Goal: Information Seeking & Learning: Learn about a topic

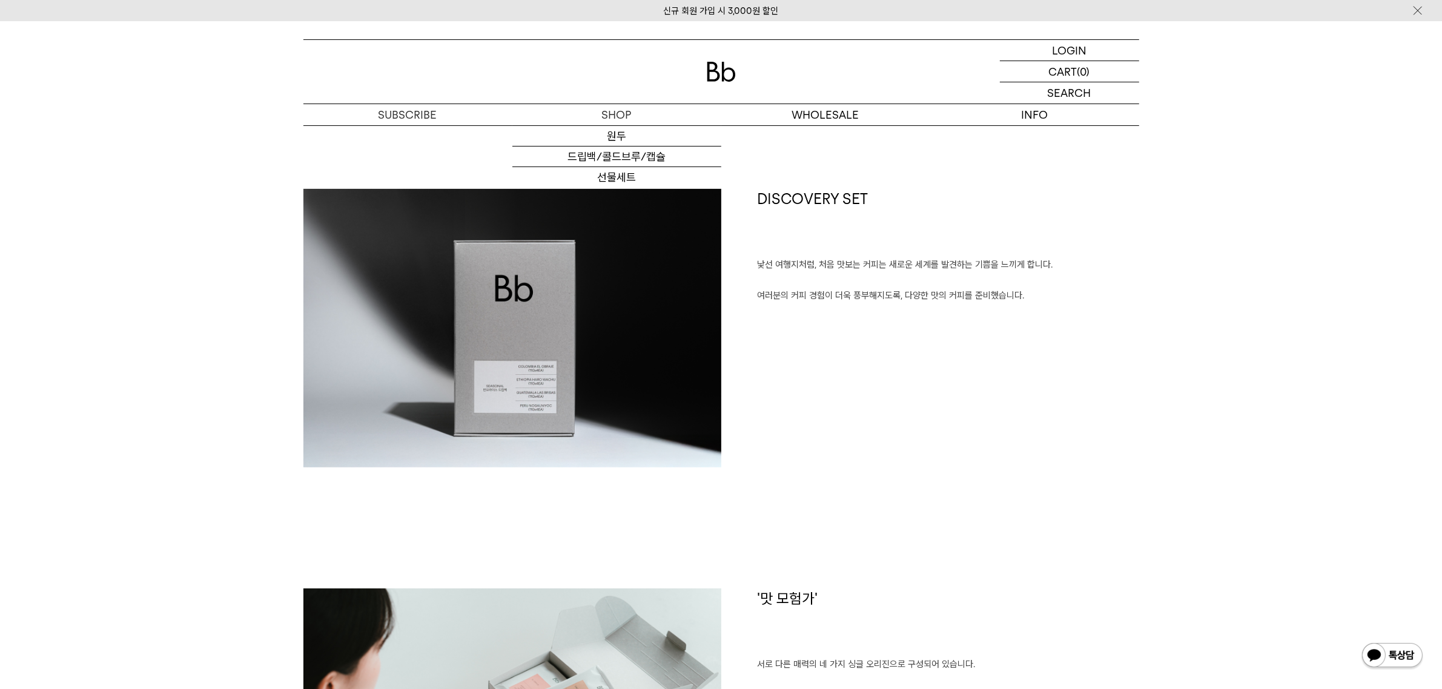
scroll to position [606, 0]
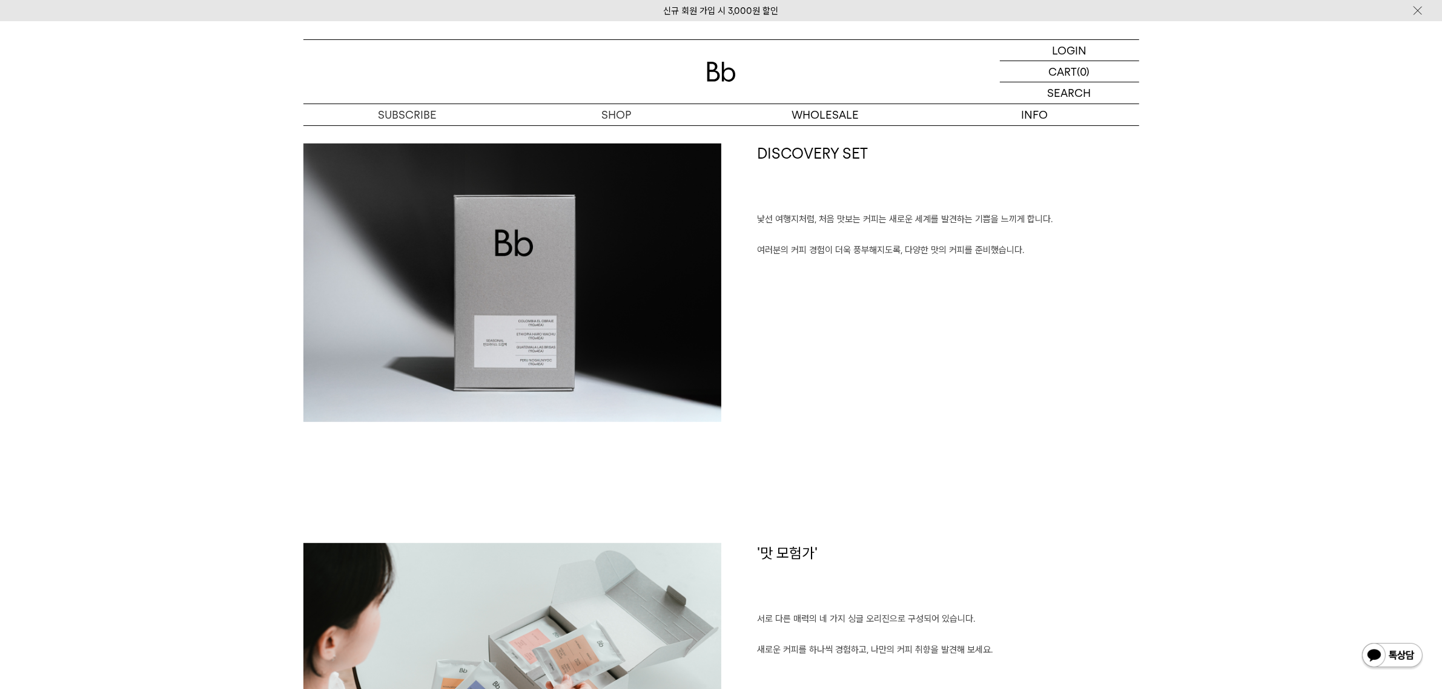
click at [901, 383] on div "DISCOVERY SET 낯선 여행지처럼, 처음 맛보는 커피는 새로운 세계를 발견하는 기쁨을 느끼게 합니다. 여러분의 커피 경험이 더욱 풍부해…" at bounding box center [930, 283] width 418 height 279
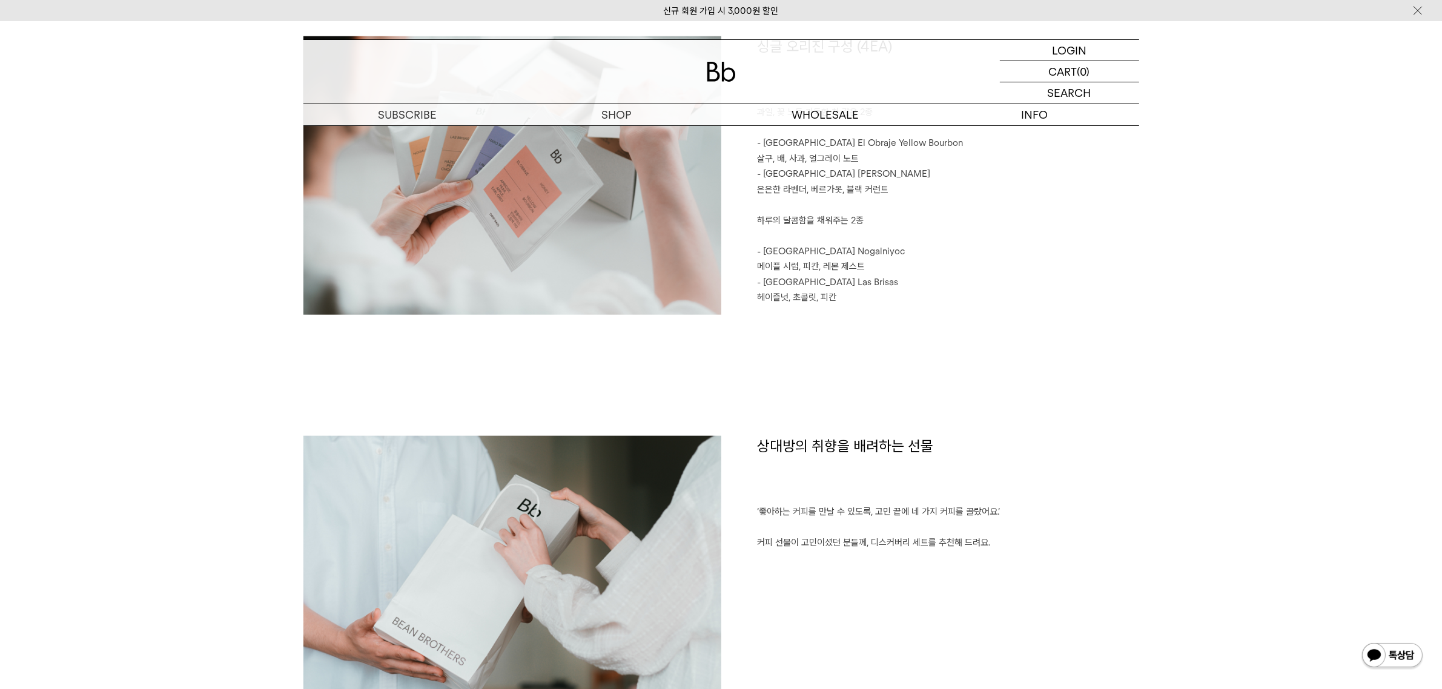
scroll to position [1439, 0]
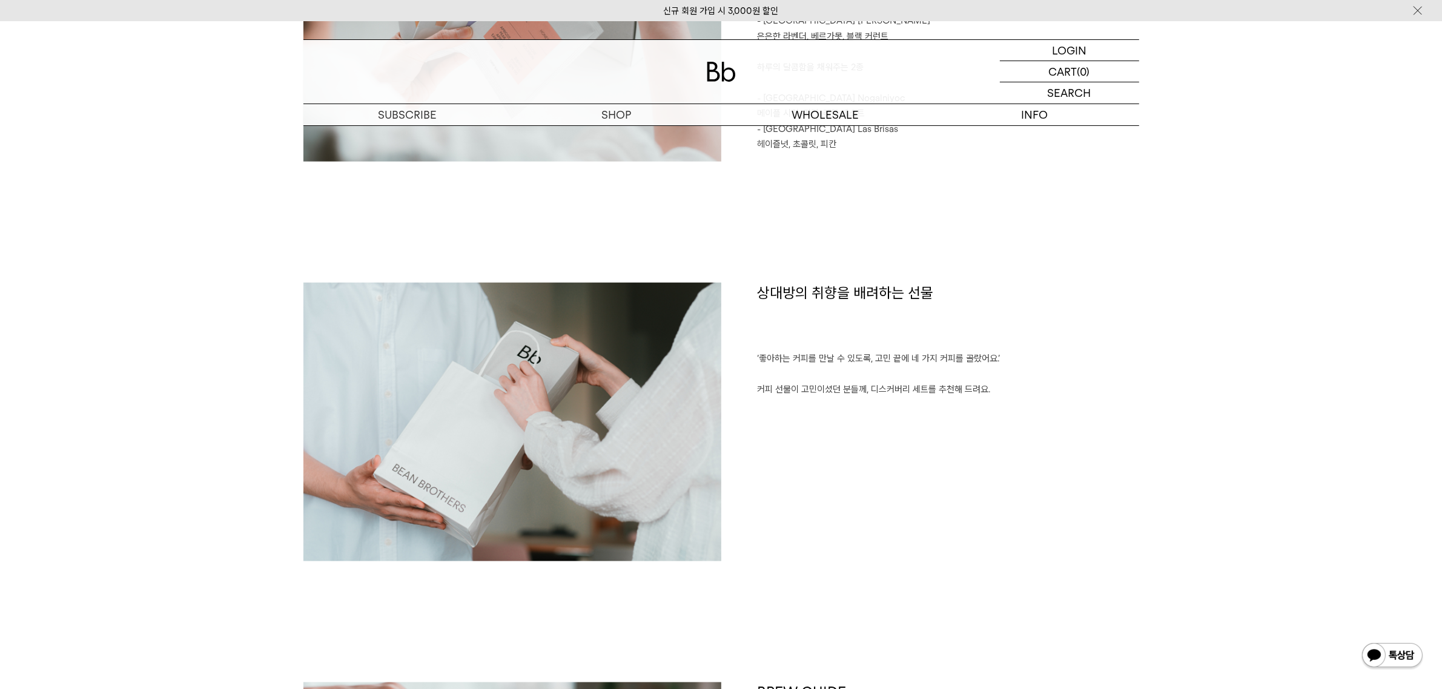
click at [574, 449] on img at bounding box center [512, 422] width 418 height 279
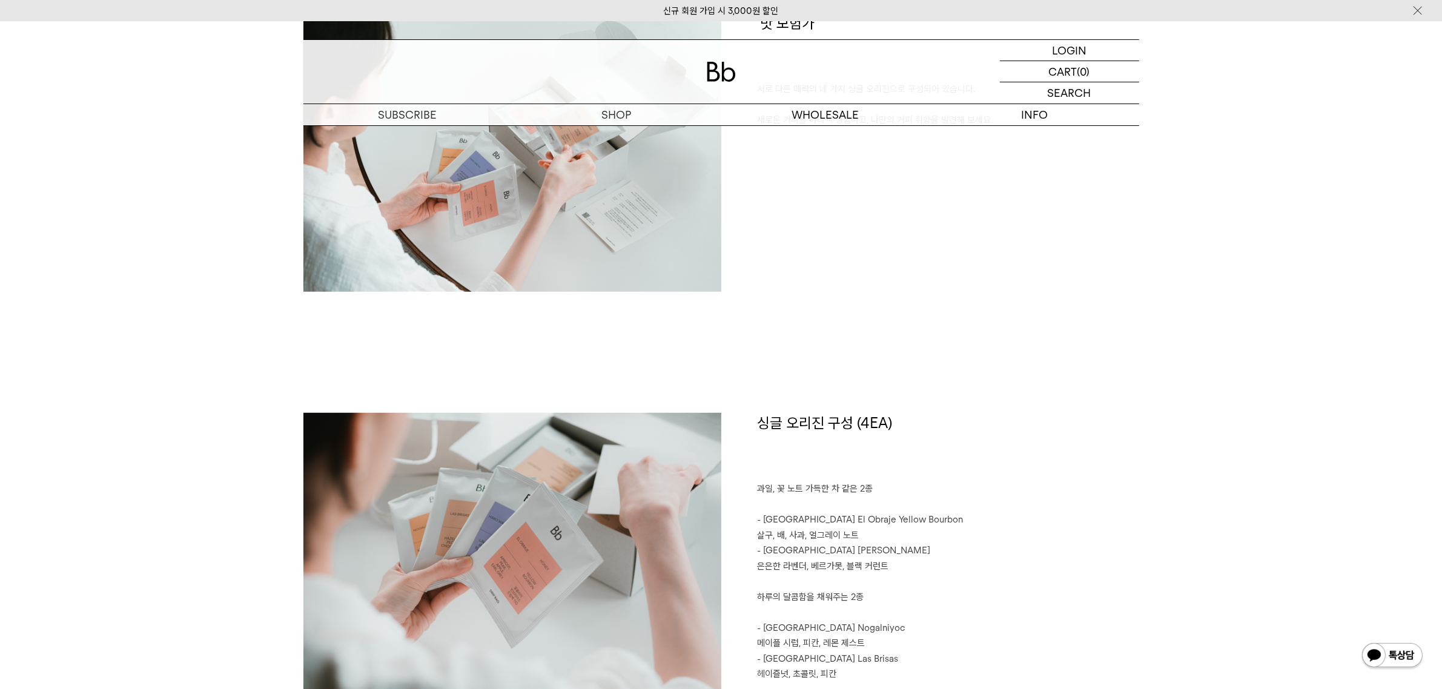
click at [573, 534] on img at bounding box center [512, 552] width 418 height 279
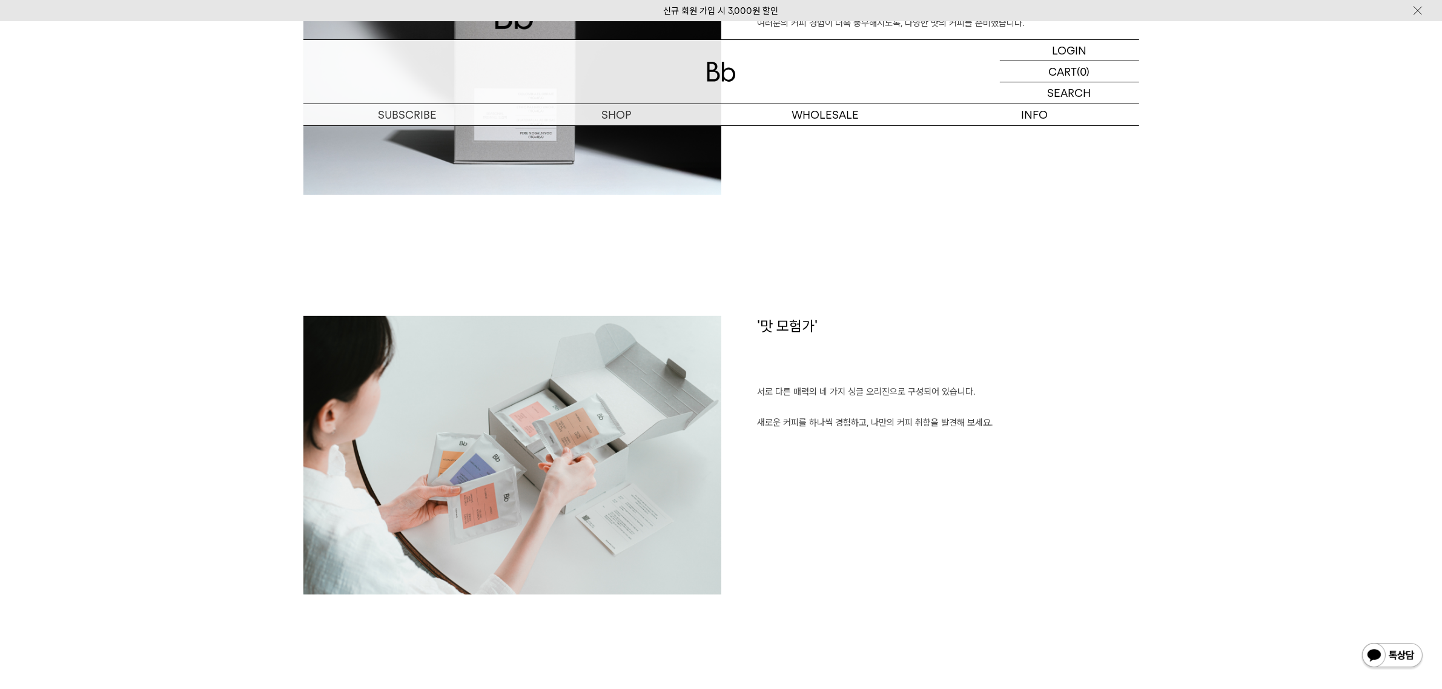
click at [579, 480] on img at bounding box center [512, 455] width 418 height 279
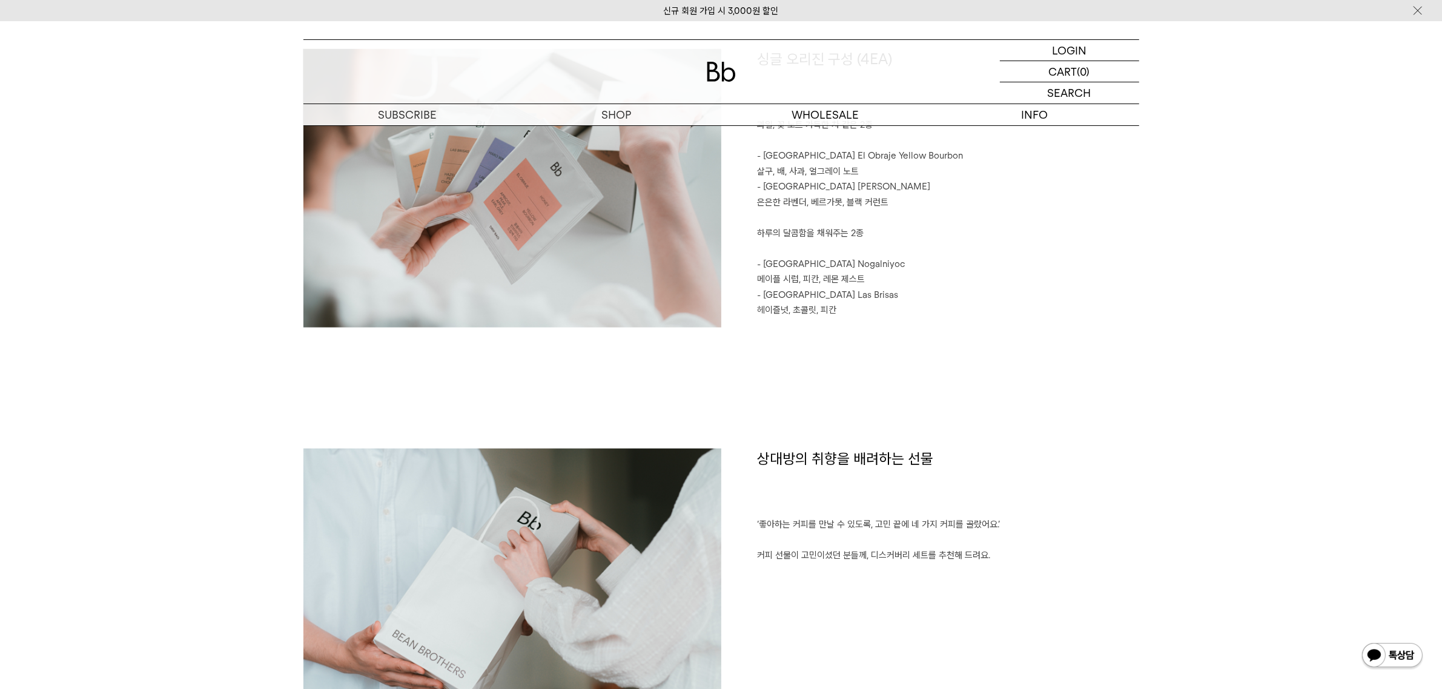
scroll to position [1724, 0]
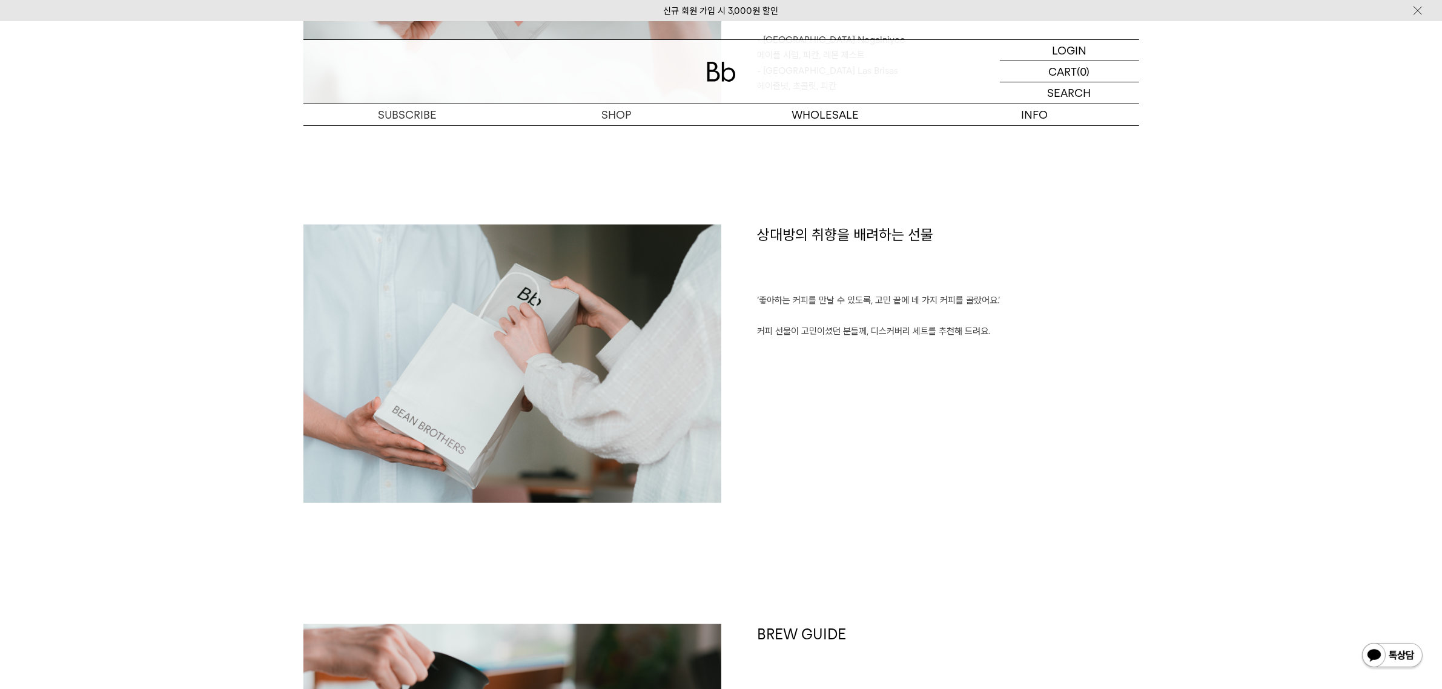
click at [766, 443] on div "상대방의 취향을 배려하는 선물 ‘좋아하는 커피를 만날 수 있도록, 고민 끝에 네 가지 커피를 골랐어요.’ 커피 선물이 고민이셨던 분들께, 디스…" at bounding box center [930, 364] width 418 height 279
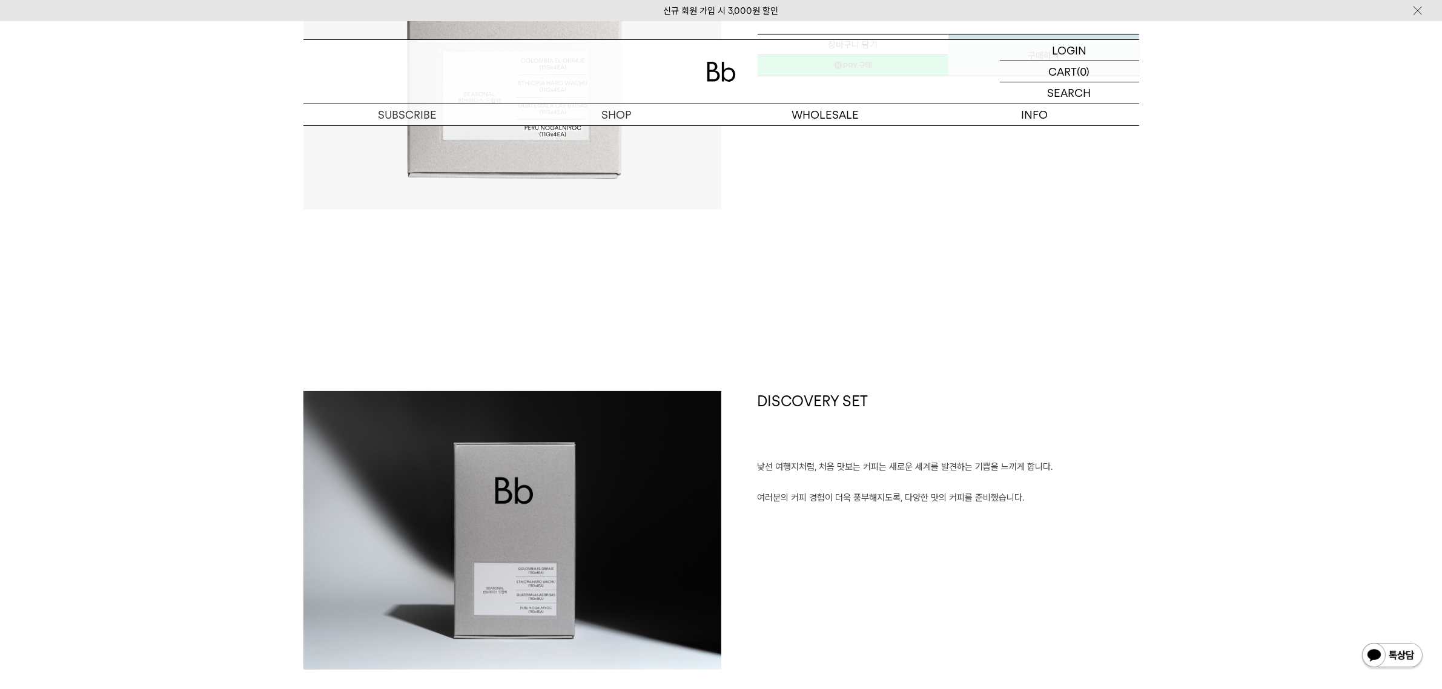
scroll to position [0, 0]
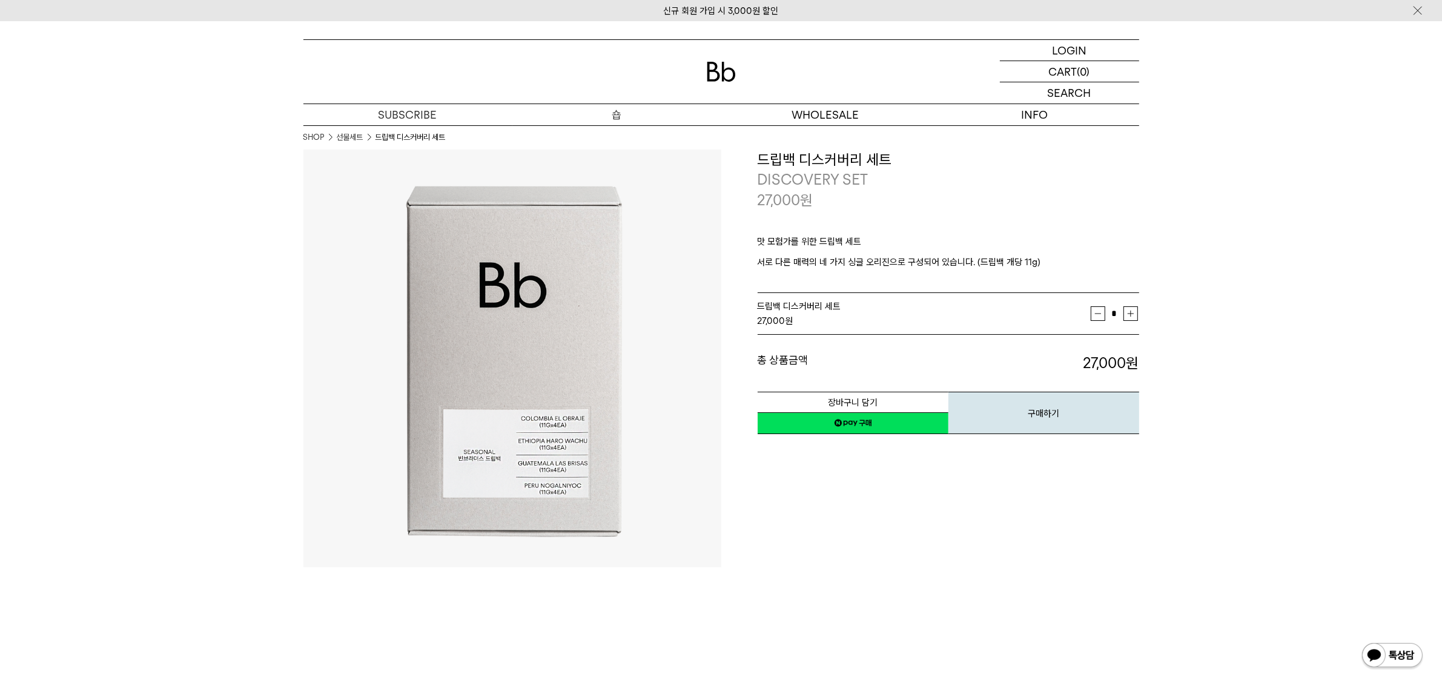
click at [617, 112] on p "숍" at bounding box center [616, 114] width 209 height 21
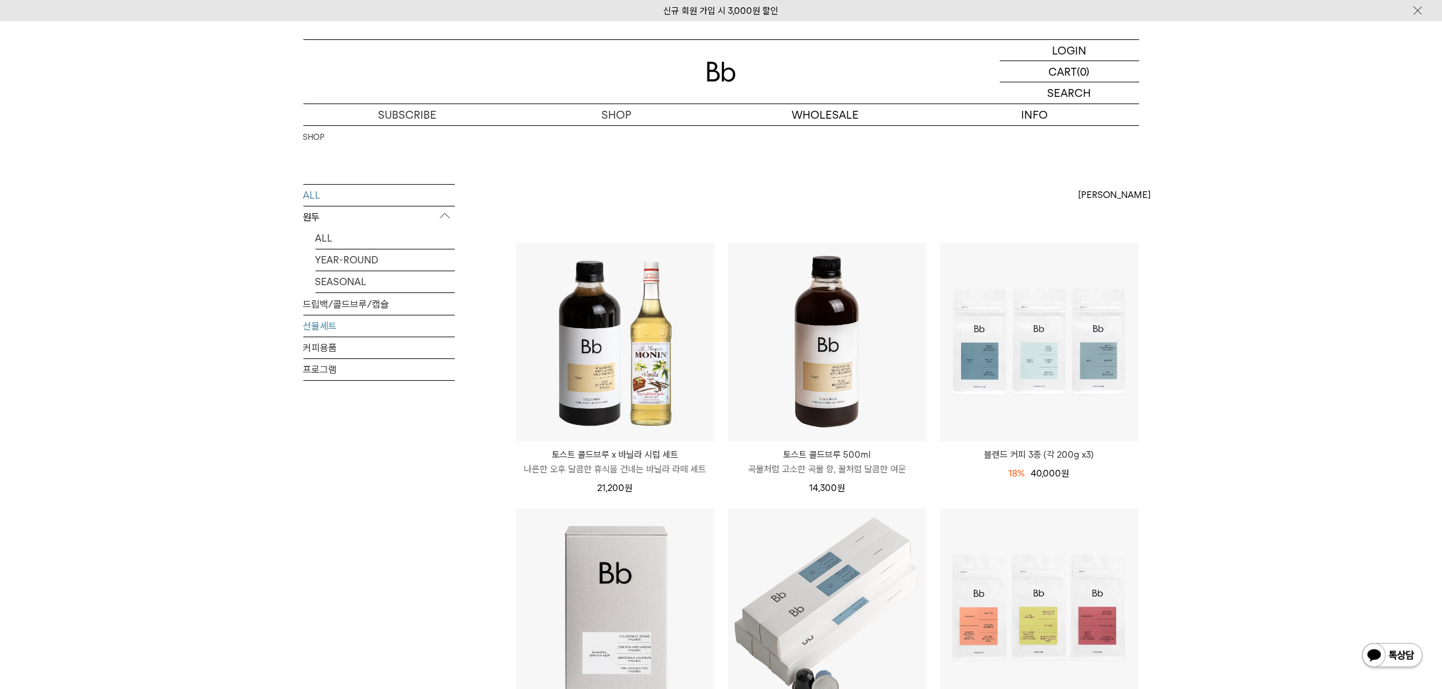
click at [317, 322] on link "선물세트" at bounding box center [378, 326] width 151 height 21
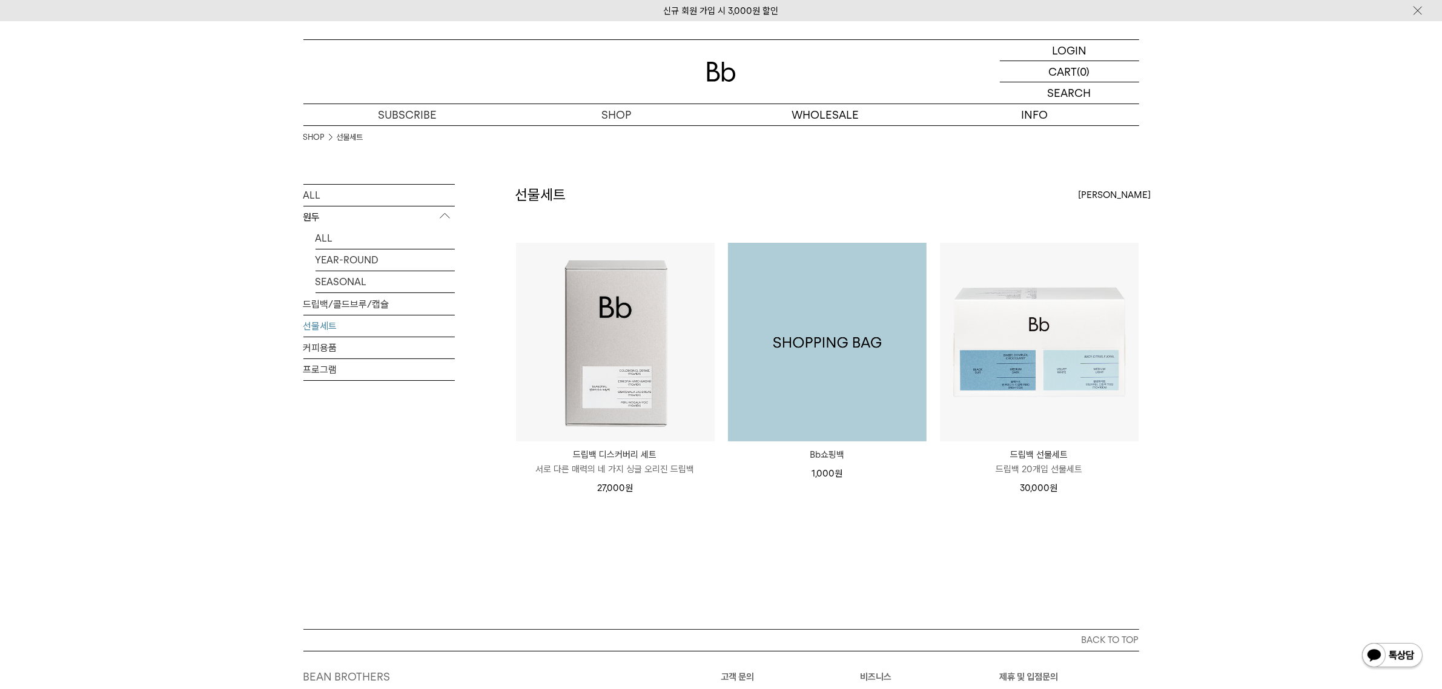
click at [826, 371] on img at bounding box center [827, 342] width 199 height 199
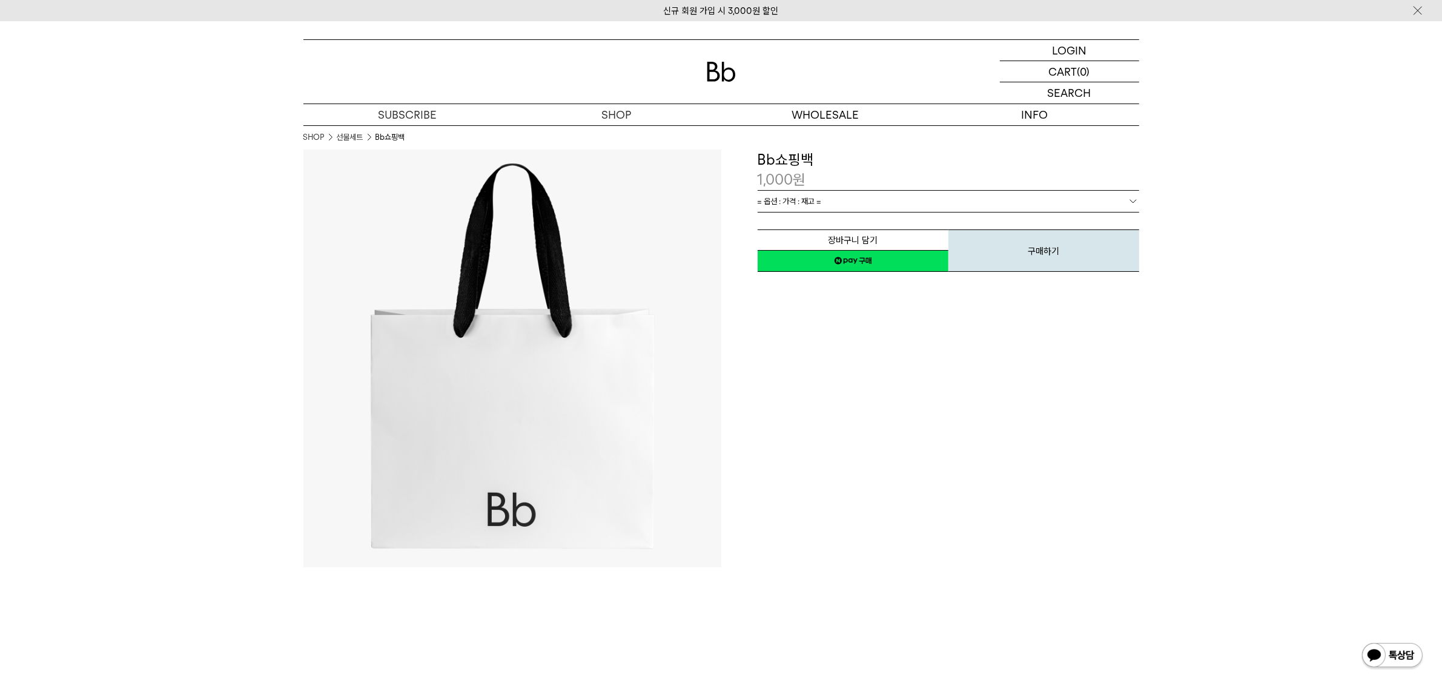
click at [872, 198] on link "= 옵션 : 가격 : 재고 =" at bounding box center [949, 201] width 382 height 21
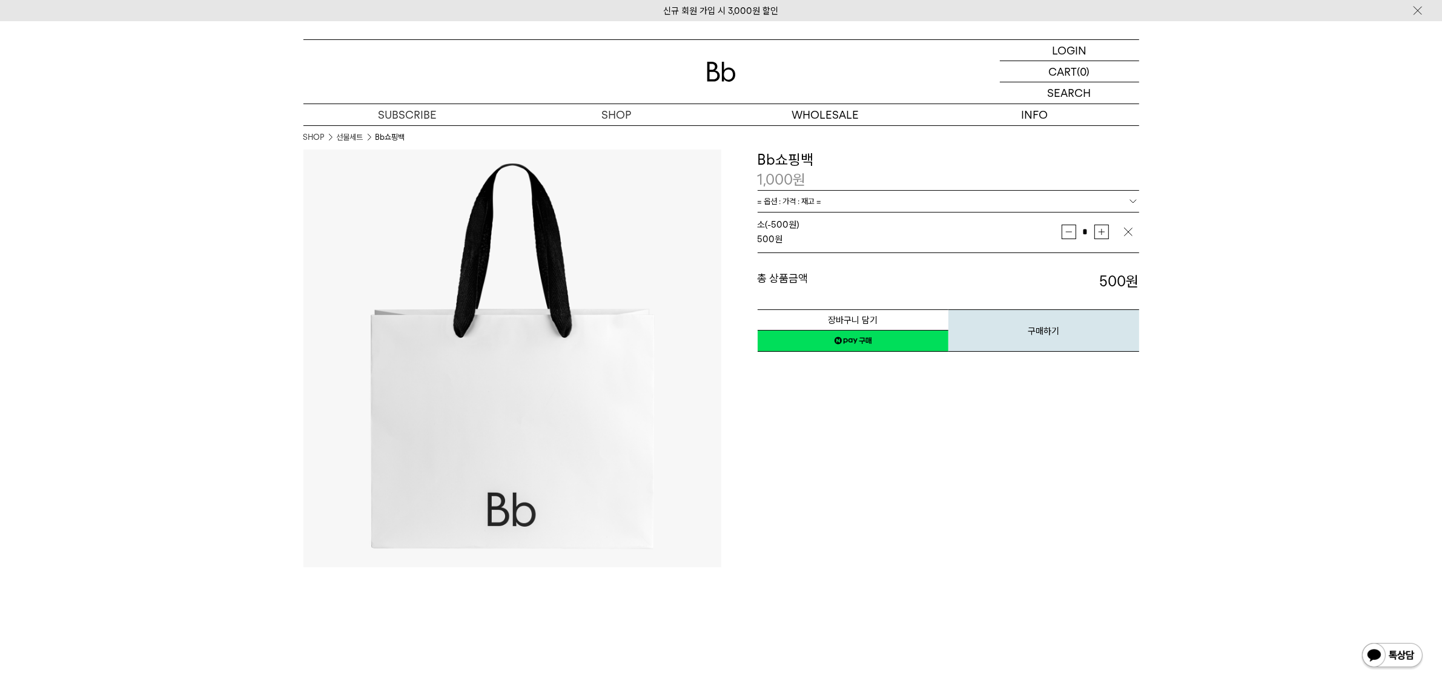
click at [870, 193] on link "= 옵션 : 가격 : 재고 =" at bounding box center [949, 201] width 382 height 21
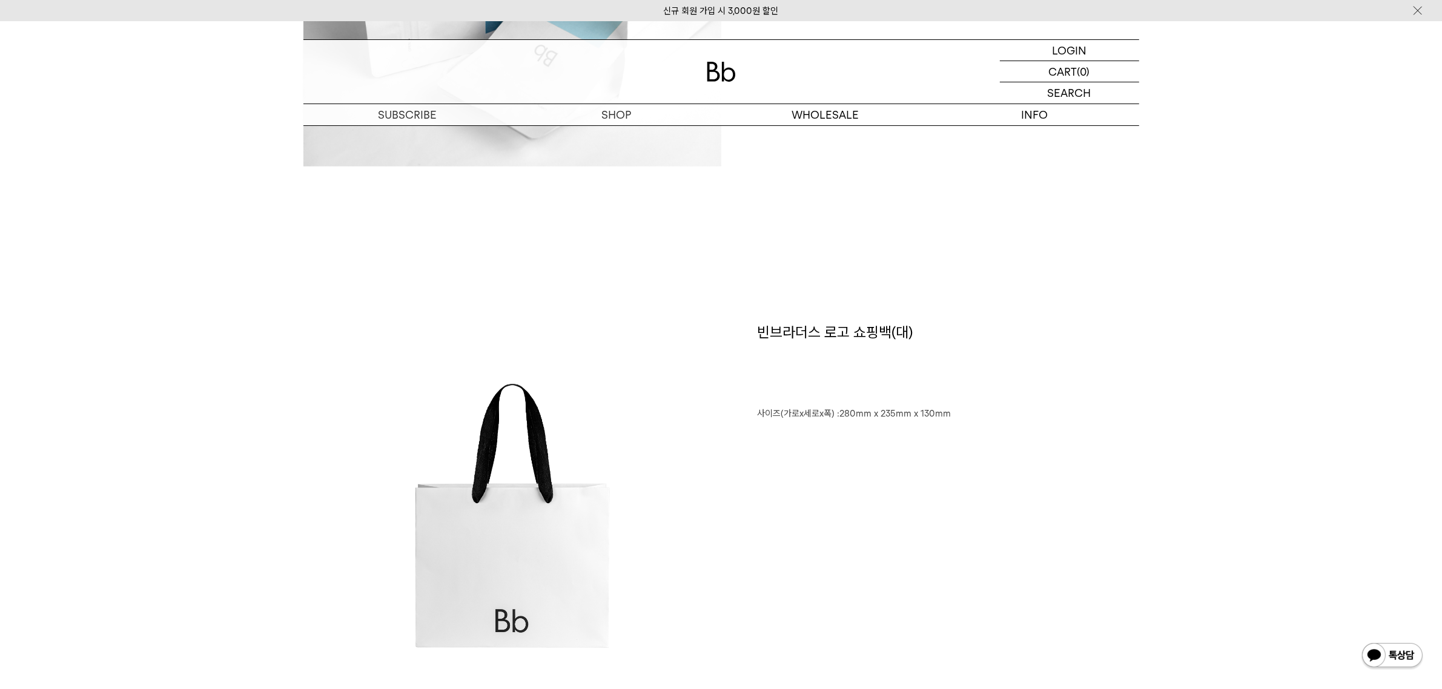
scroll to position [1287, 0]
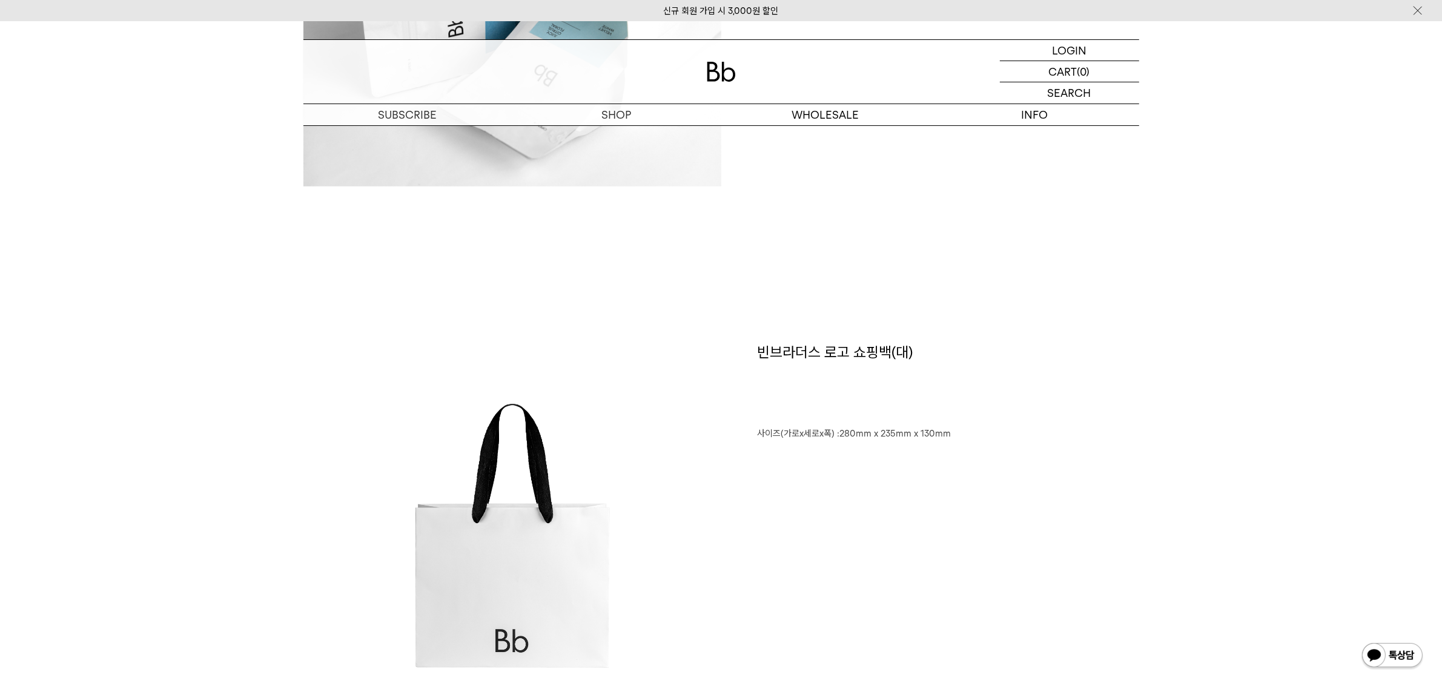
drag, startPoint x: 758, startPoint y: 434, endPoint x: 976, endPoint y: 434, distance: 218.1
click at [976, 434] on p "﻿사이즈(가로x세로x폭) :280mm x 235mm x 130mm" at bounding box center [949, 426] width 382 height 31
copy p "사이즈(가로x세로x폭) :280mm x 235mm x 130mm"
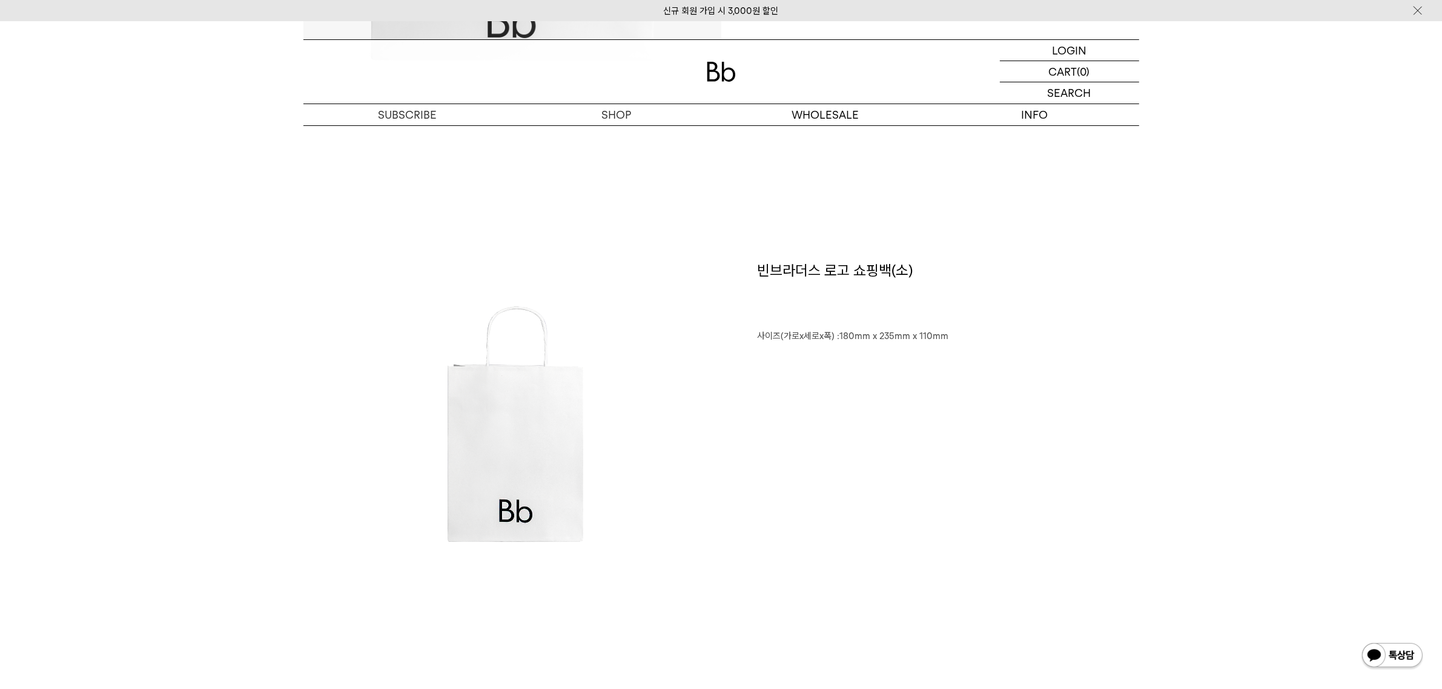
scroll to position [454, 0]
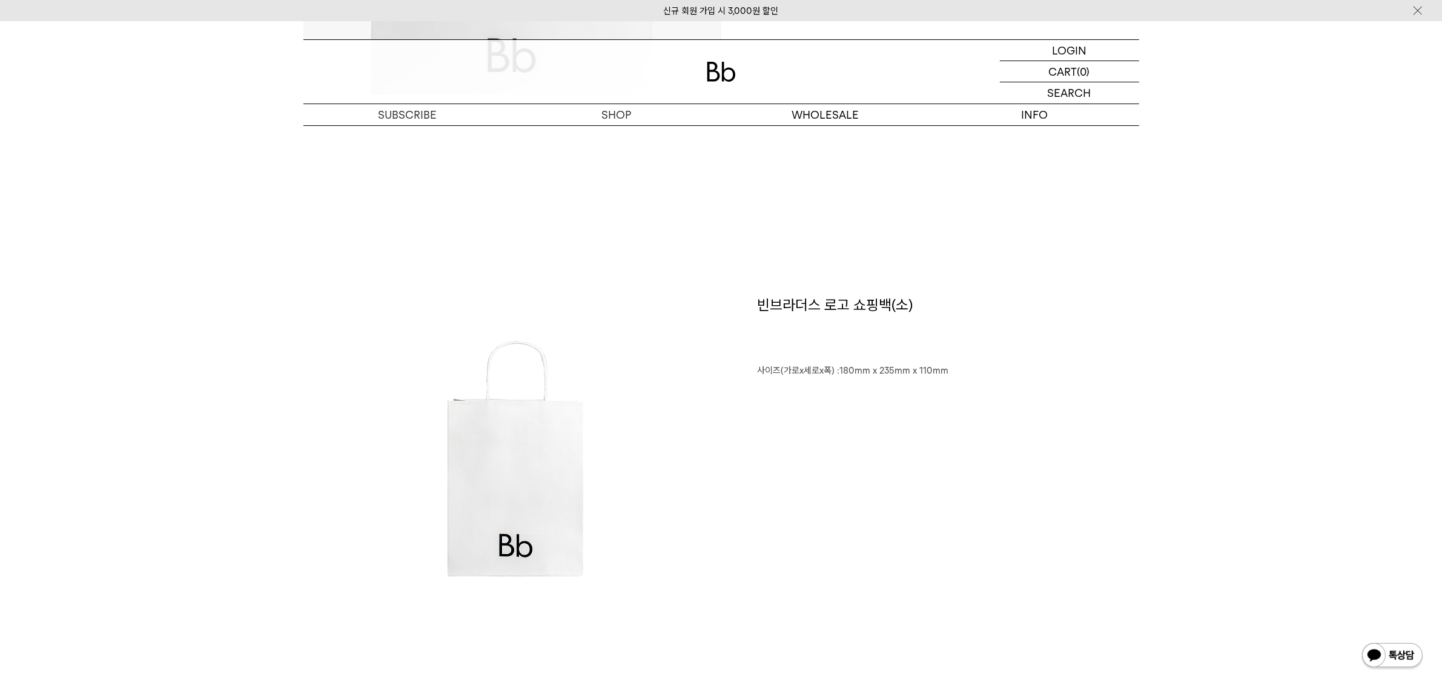
drag, startPoint x: 1199, startPoint y: 503, endPoint x: 1201, endPoint y: 512, distance: 8.7
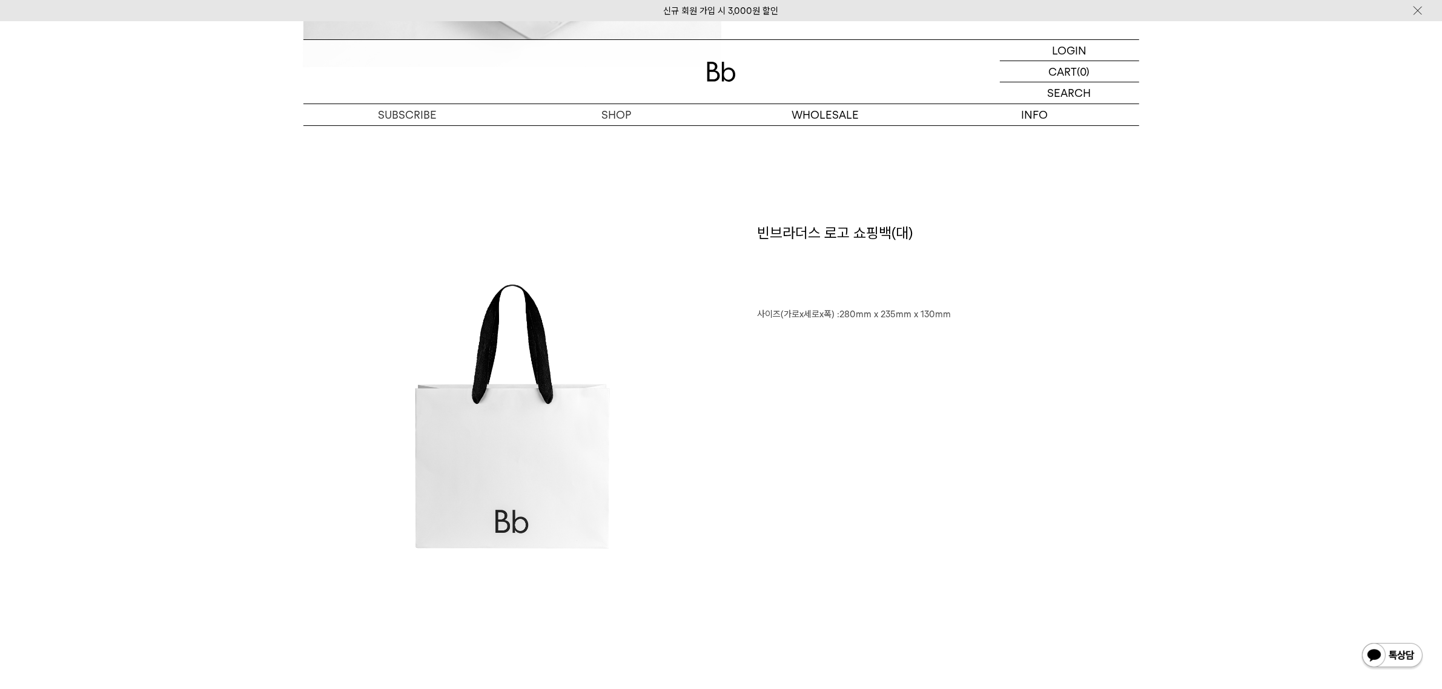
scroll to position [1514, 0]
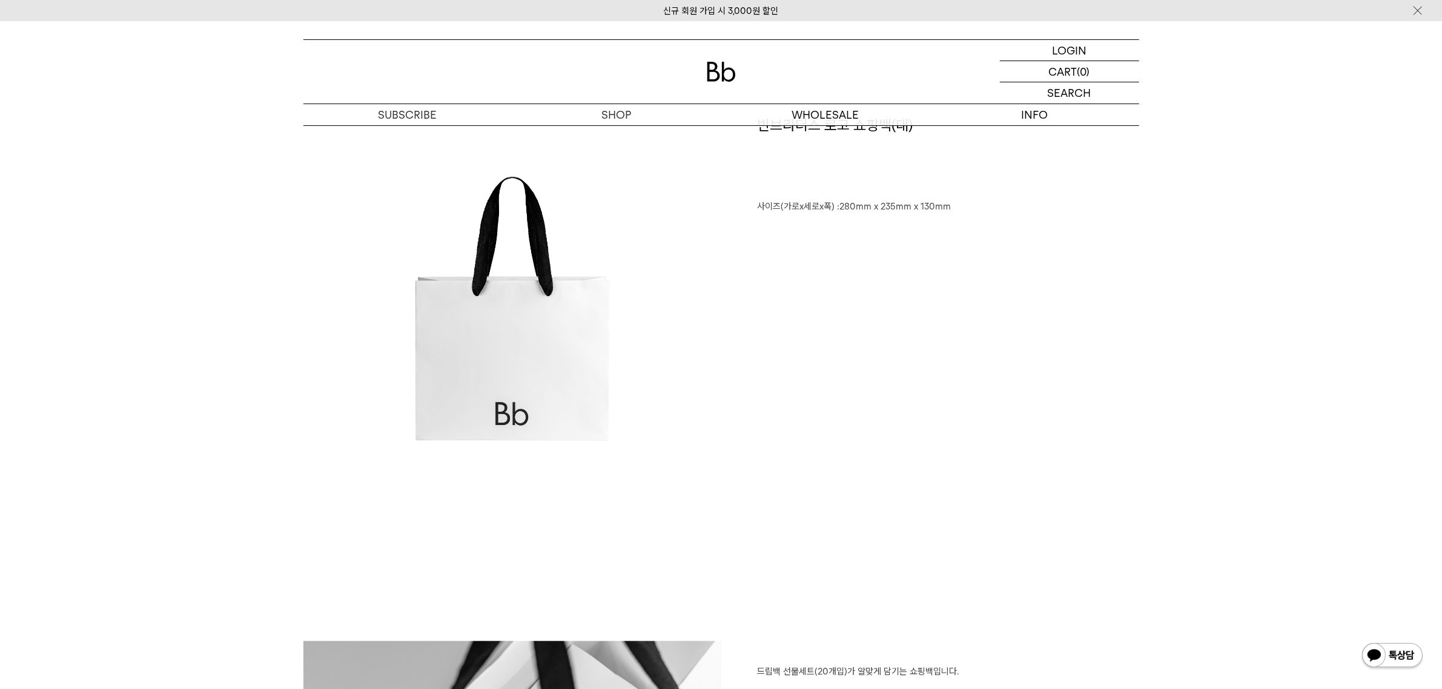
click at [497, 472] on img at bounding box center [512, 317] width 418 height 313
click at [1191, 459] on div "SHOP 숍 ALL 원두 ALL YEAR-ROUND SEASONAL 드립백/콜드브루/캡슐 선물세트 커피용품 프로그램 SHOP 선물세트 Bb쇼핑…" at bounding box center [721, 199] width 1442 height 3384
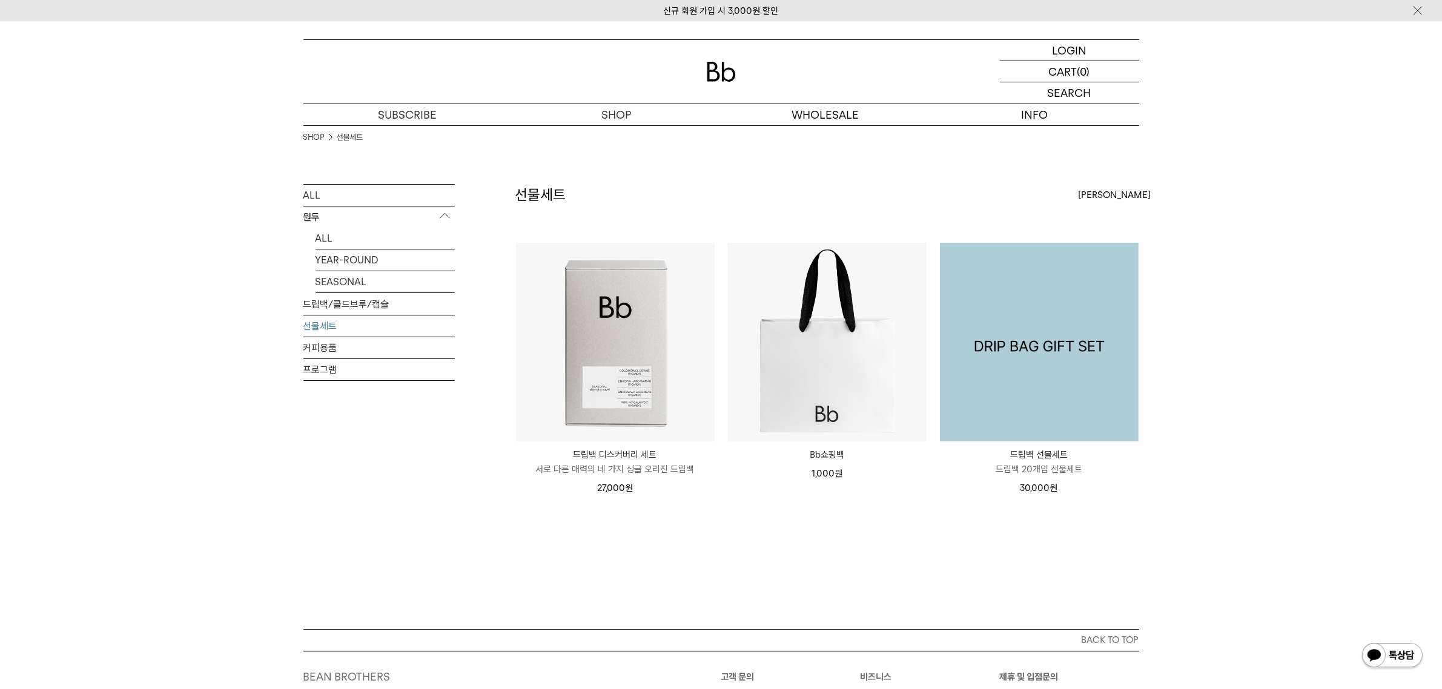
click at [988, 371] on img at bounding box center [1039, 342] width 199 height 199
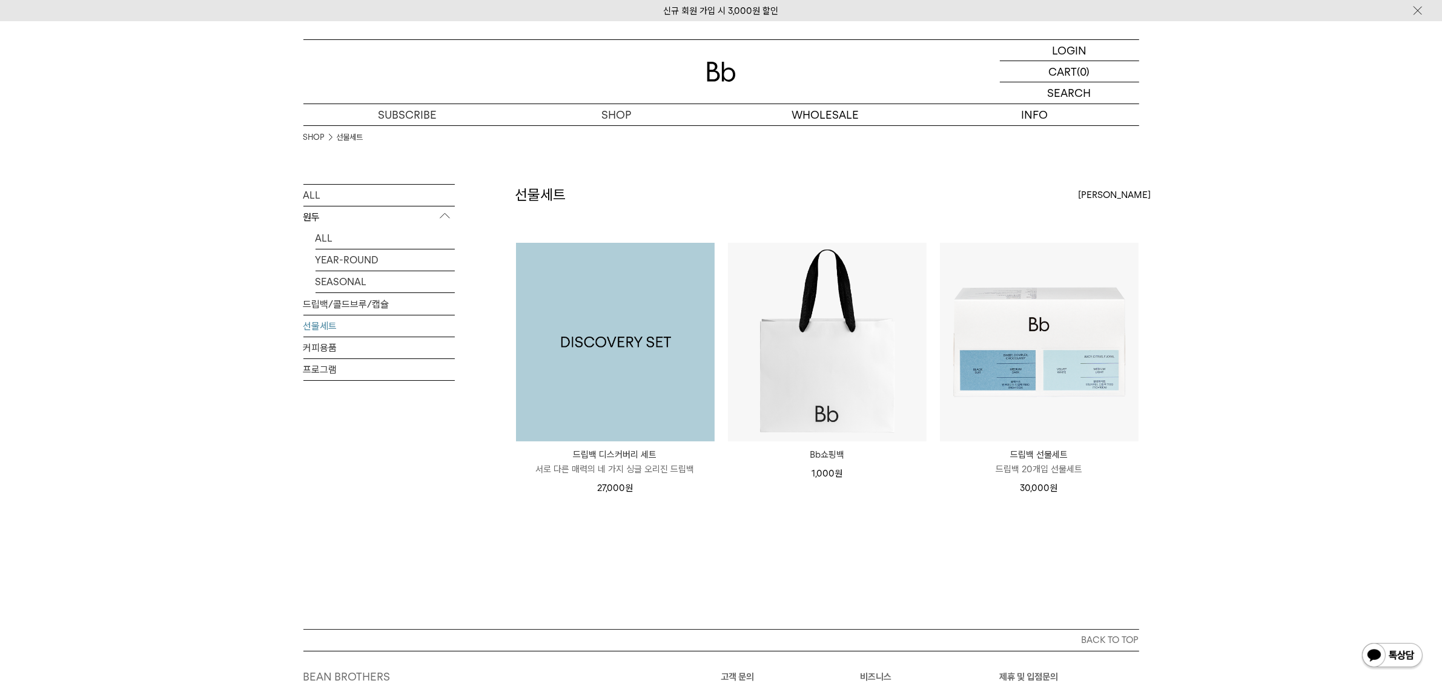
click at [600, 337] on img at bounding box center [615, 342] width 199 height 199
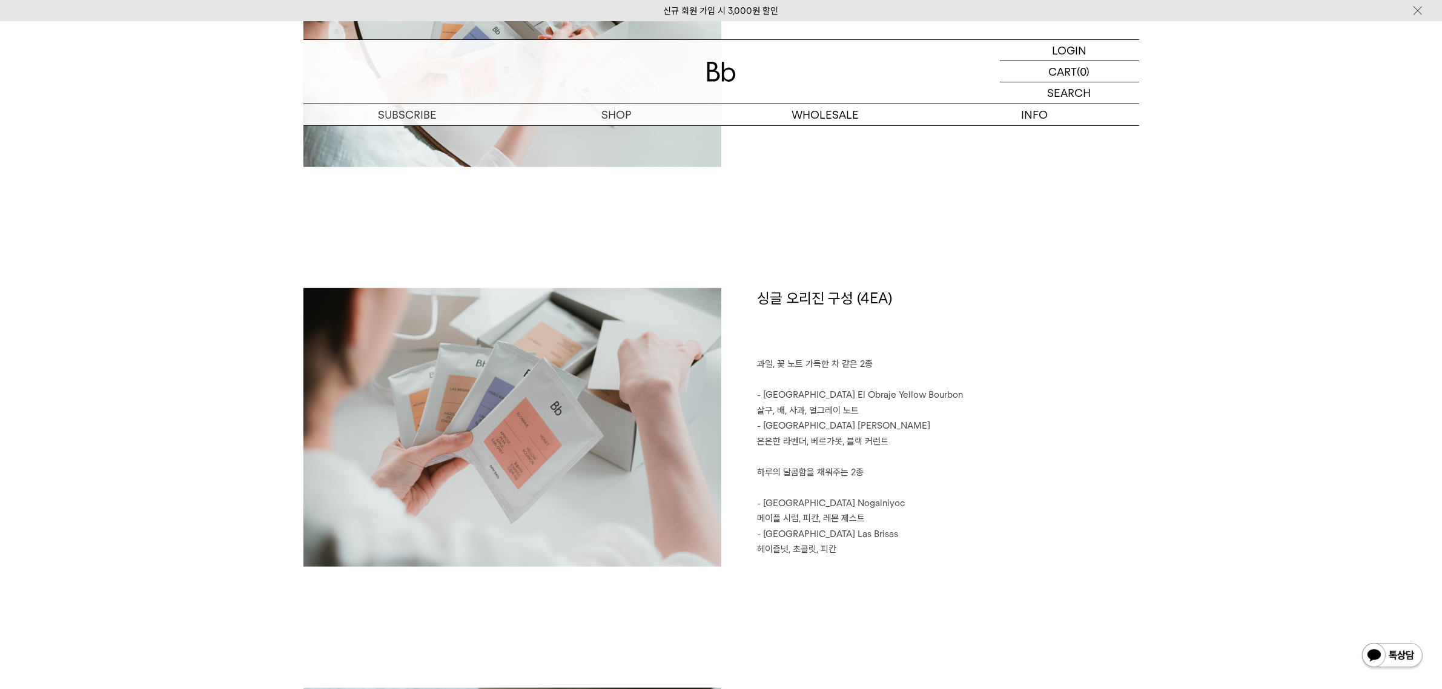
scroll to position [1363, 0]
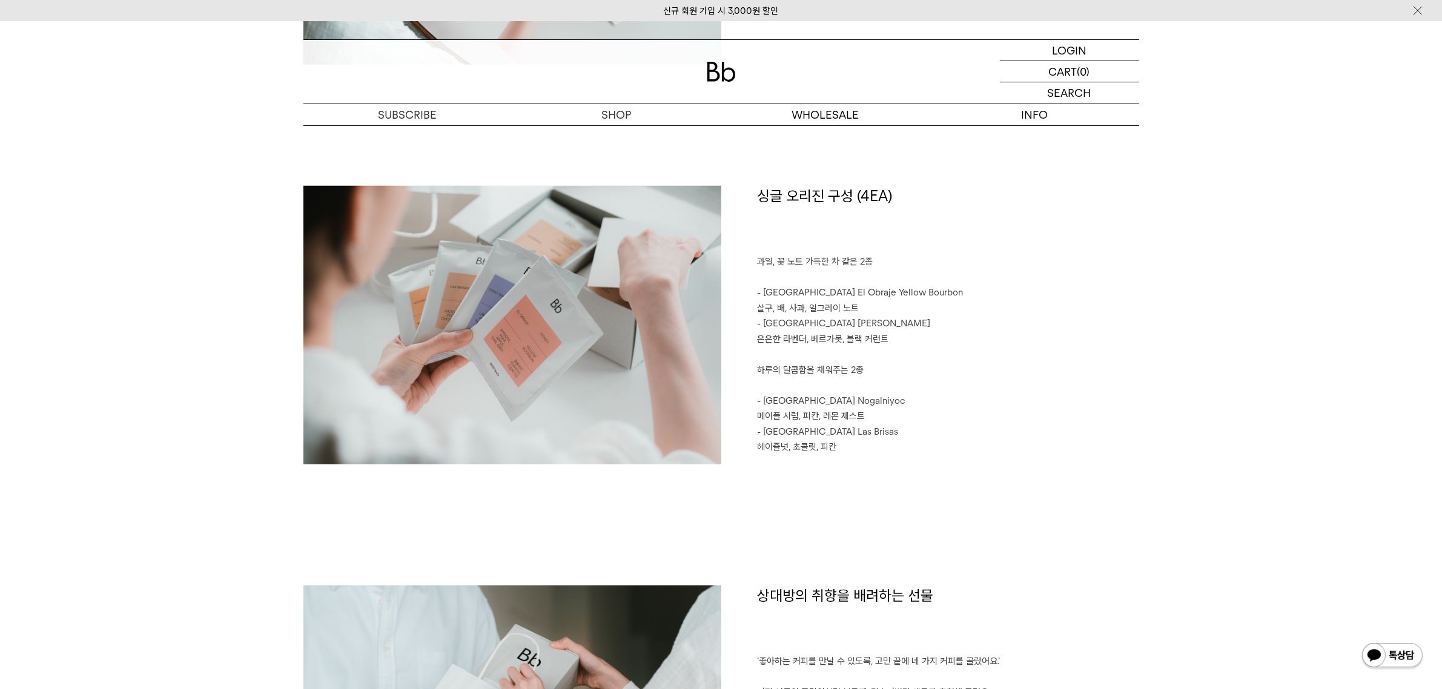
click at [780, 259] on p "과일, 꽃 노트 가득한 차 같은 2종" at bounding box center [949, 262] width 382 height 16
click at [798, 297] on p "- [GEOGRAPHIC_DATA] El Obraje Yellow Bourbon 살구, 배, 사과, 얼그레이 노트" at bounding box center [949, 300] width 382 height 31
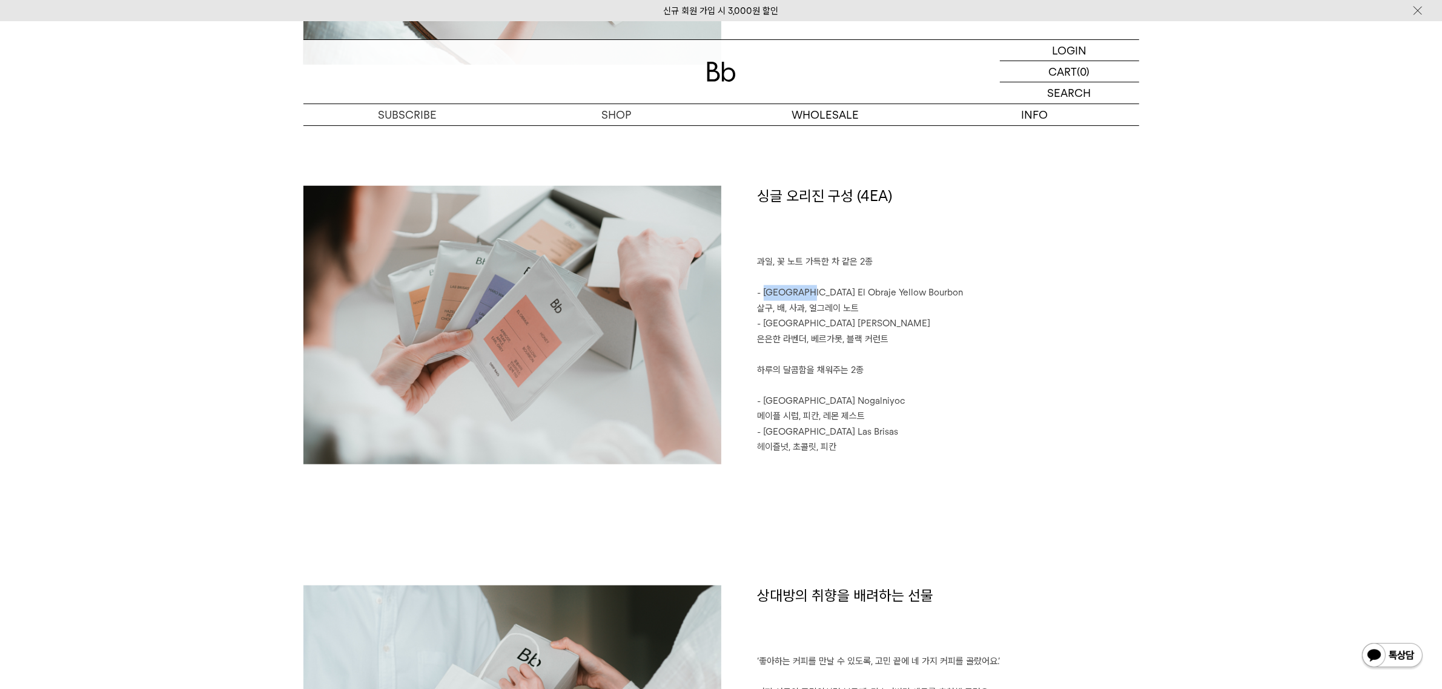
click at [781, 292] on p "- [GEOGRAPHIC_DATA] El Obraje Yellow Bourbon 살구, 배, 사과, 얼그레이 노트" at bounding box center [949, 300] width 382 height 31
click at [784, 293] on p "- [GEOGRAPHIC_DATA] El Obraje Yellow Bourbon 살구, 배, 사과, 얼그레이 노트" at bounding box center [949, 300] width 382 height 31
click at [877, 291] on p "- [GEOGRAPHIC_DATA] El Obraje Yellow Bourbon 살구, 배, 사과, 얼그레이 노트" at bounding box center [949, 300] width 382 height 31
copy p "Colombia El Obraje Yellow Bourbon"
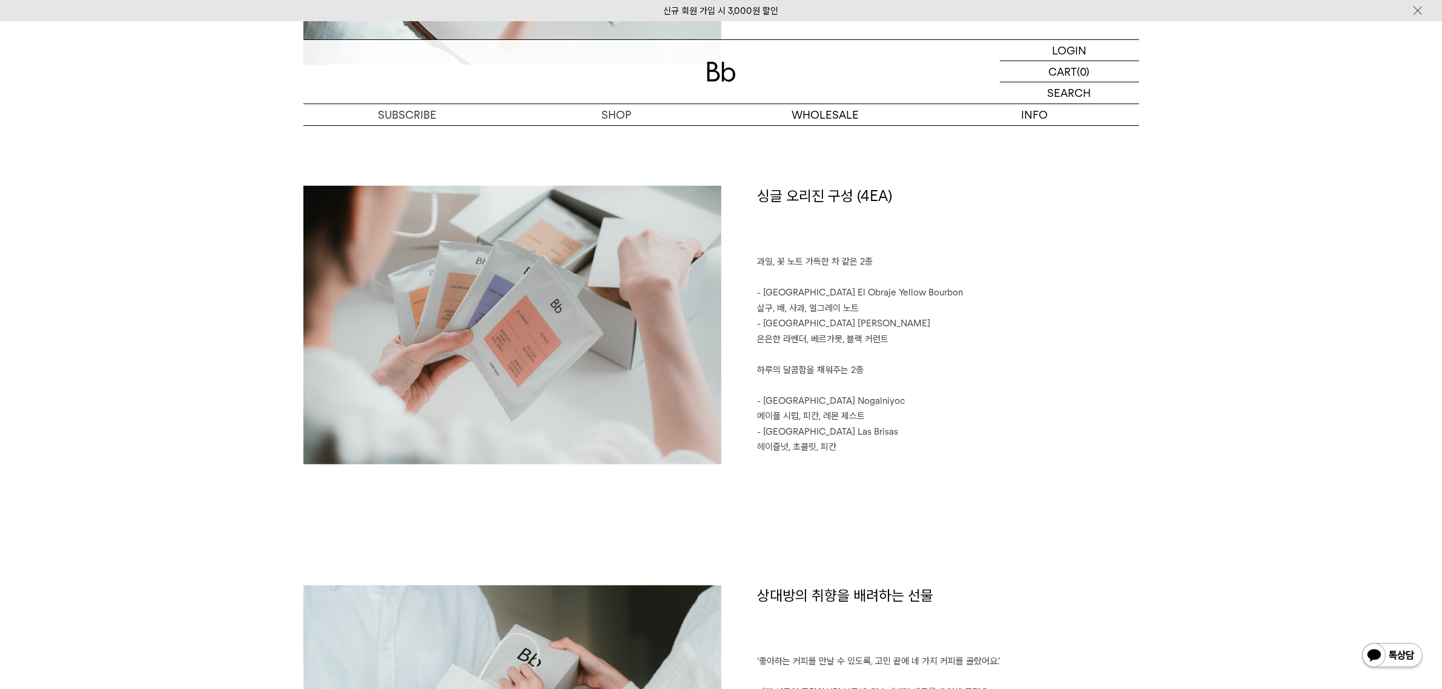
click at [780, 320] on p "- [GEOGRAPHIC_DATA] [PERSON_NAME]" at bounding box center [949, 324] width 382 height 16
click at [840, 322] on p "- [GEOGRAPHIC_DATA] [PERSON_NAME]" at bounding box center [949, 324] width 382 height 16
click at [794, 436] on p "- [GEOGRAPHIC_DATA] Las Brisas" at bounding box center [949, 433] width 382 height 16
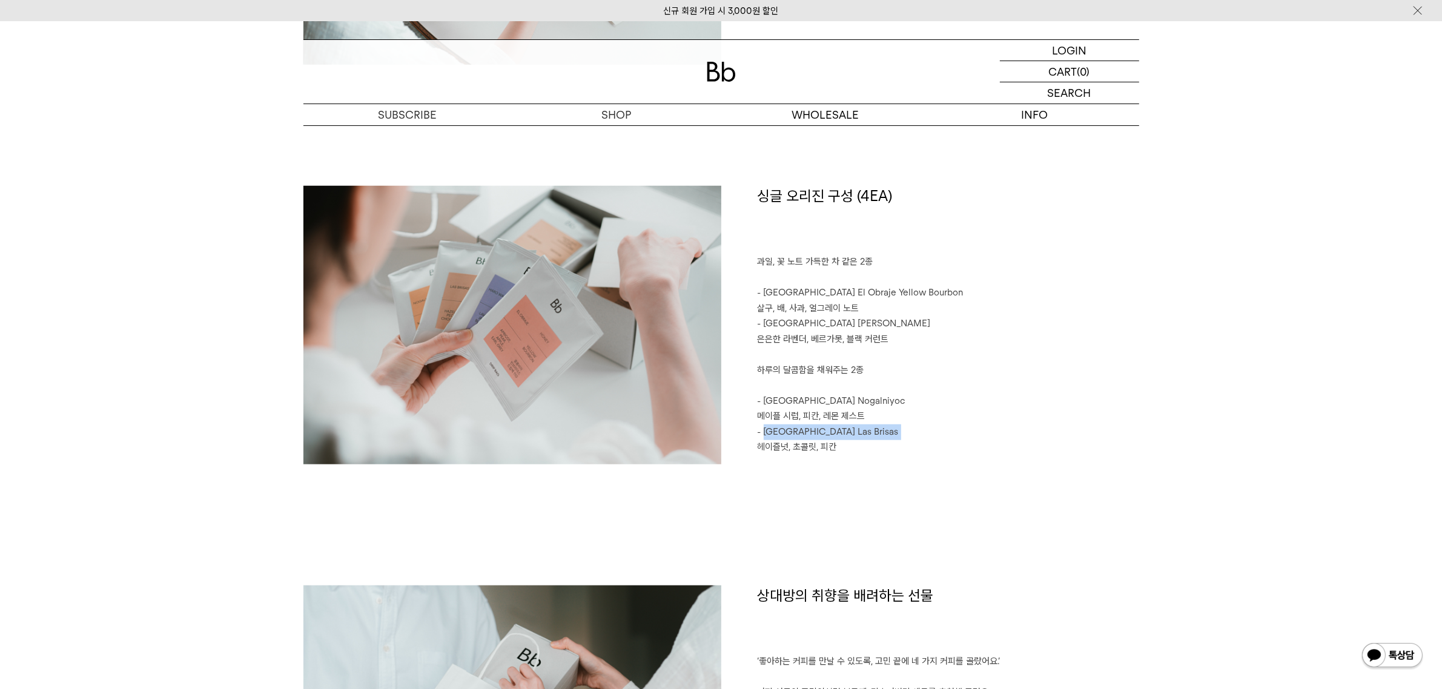
click at [853, 430] on p "- [GEOGRAPHIC_DATA] Las Brisas" at bounding box center [949, 433] width 382 height 16
copy p "[GEOGRAPHIC_DATA] Las Brisas"
click at [777, 299] on p "- [GEOGRAPHIC_DATA] El Obraje Yellow Bourbon 살구, 배, 사과, 얼그레이 노트" at bounding box center [949, 300] width 382 height 31
click at [901, 298] on p "- [GEOGRAPHIC_DATA] El Obraje Yellow Bourbon 살구, 배, 사과, 얼그레이 노트" at bounding box center [949, 300] width 382 height 31
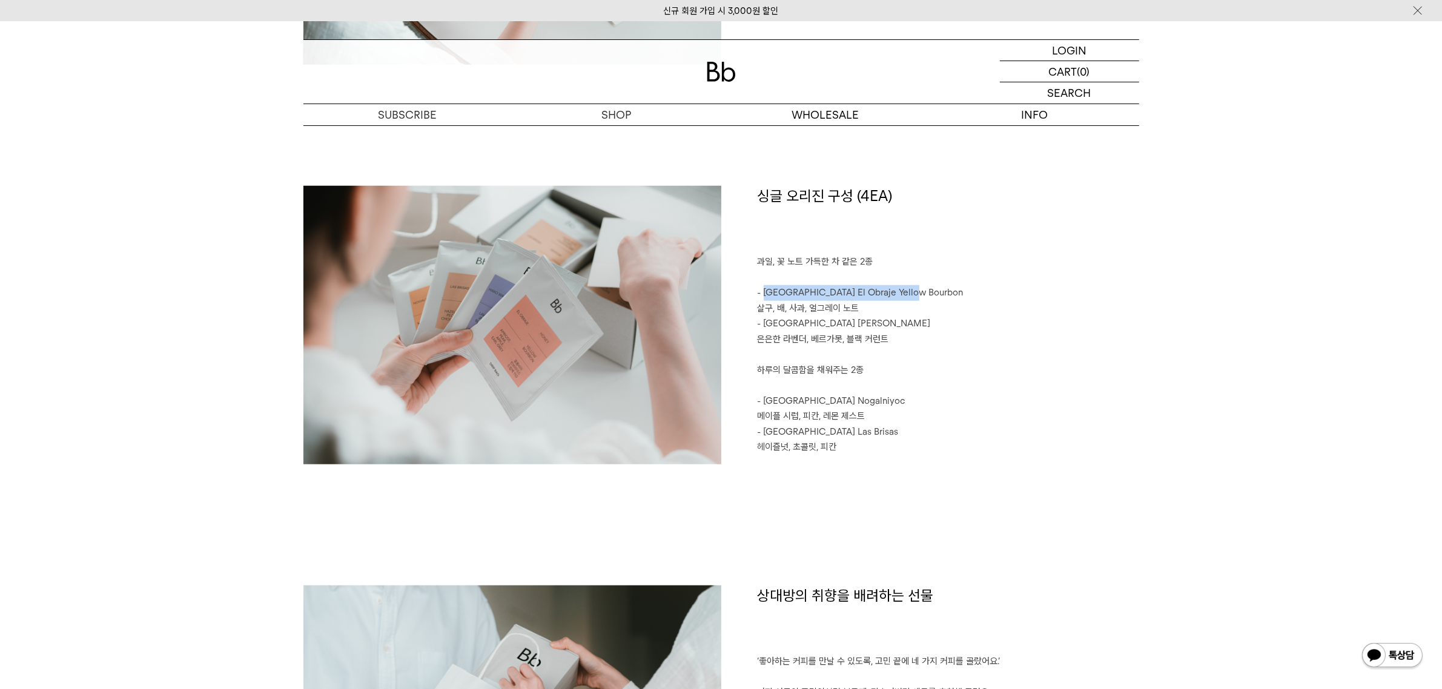
copy p "Colombia El Obraje Yellow Bourbon"
click at [788, 317] on p "- [GEOGRAPHIC_DATA] [PERSON_NAME]" at bounding box center [949, 324] width 382 height 16
click at [787, 323] on p "- [GEOGRAPHIC_DATA] [PERSON_NAME]" at bounding box center [949, 324] width 382 height 16
click at [843, 323] on p "- [GEOGRAPHIC_DATA] [PERSON_NAME]" at bounding box center [949, 324] width 382 height 16
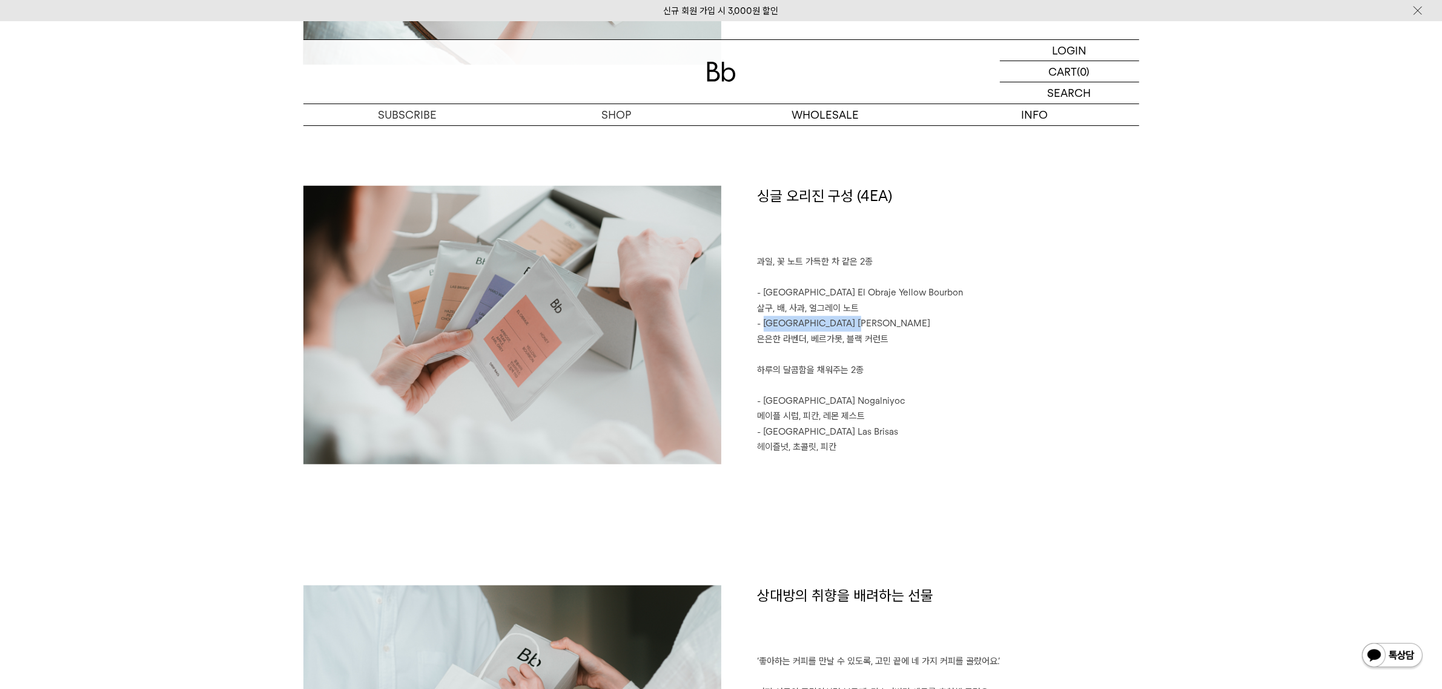
copy p "Ethiopia [PERSON_NAME]"
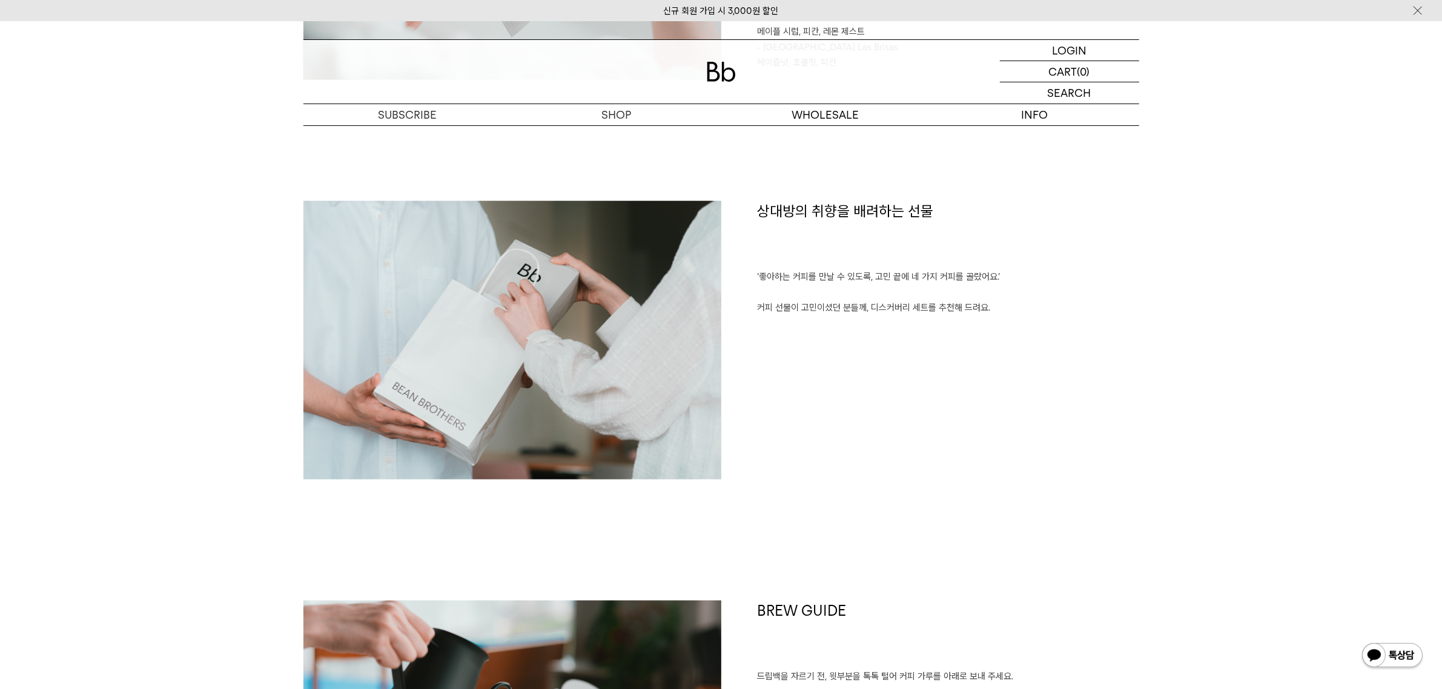
scroll to position [1742, 0]
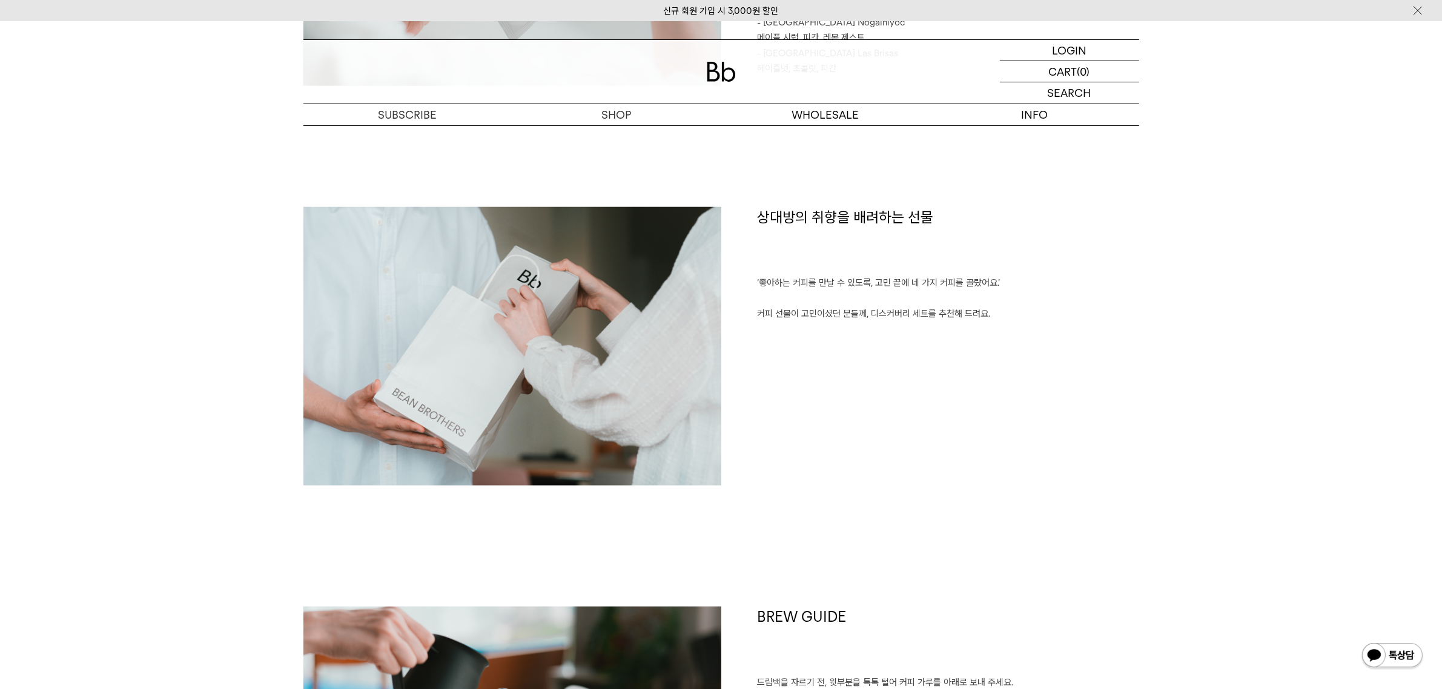
click at [1180, 454] on div "SHOP 숍 ALL 원두 ALL YEAR-ROUND SEASONAL 드립백/콜드브루/캡슐 선물세트 커피용품 프로그램 SHOP 선물세트 드립백 …" at bounding box center [721, 306] width 1442 height 4053
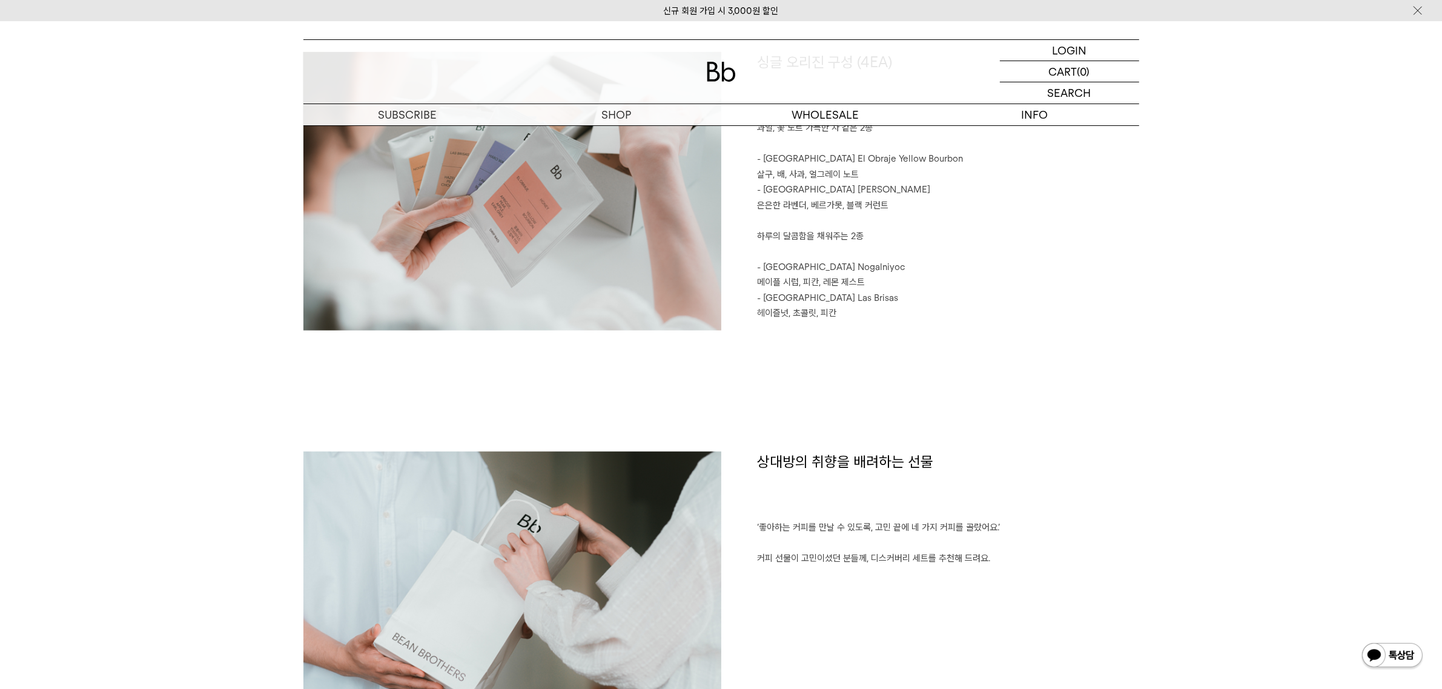
scroll to position [1287, 0]
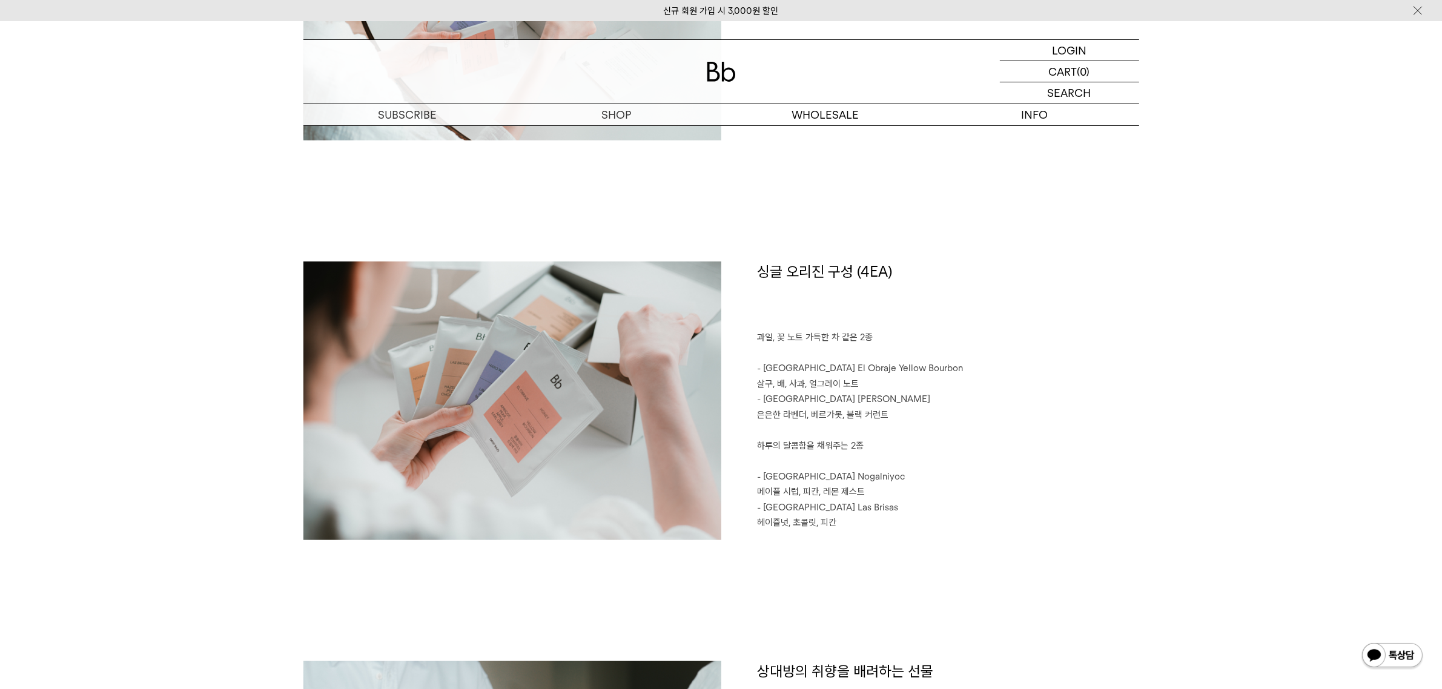
click at [777, 476] on p "- [GEOGRAPHIC_DATA] Nogalniyoc" at bounding box center [949, 477] width 382 height 16
click at [817, 477] on p "- [GEOGRAPHIC_DATA] Nogalniyoc" at bounding box center [949, 477] width 382 height 16
copy p "Peru Nogalniyoc"
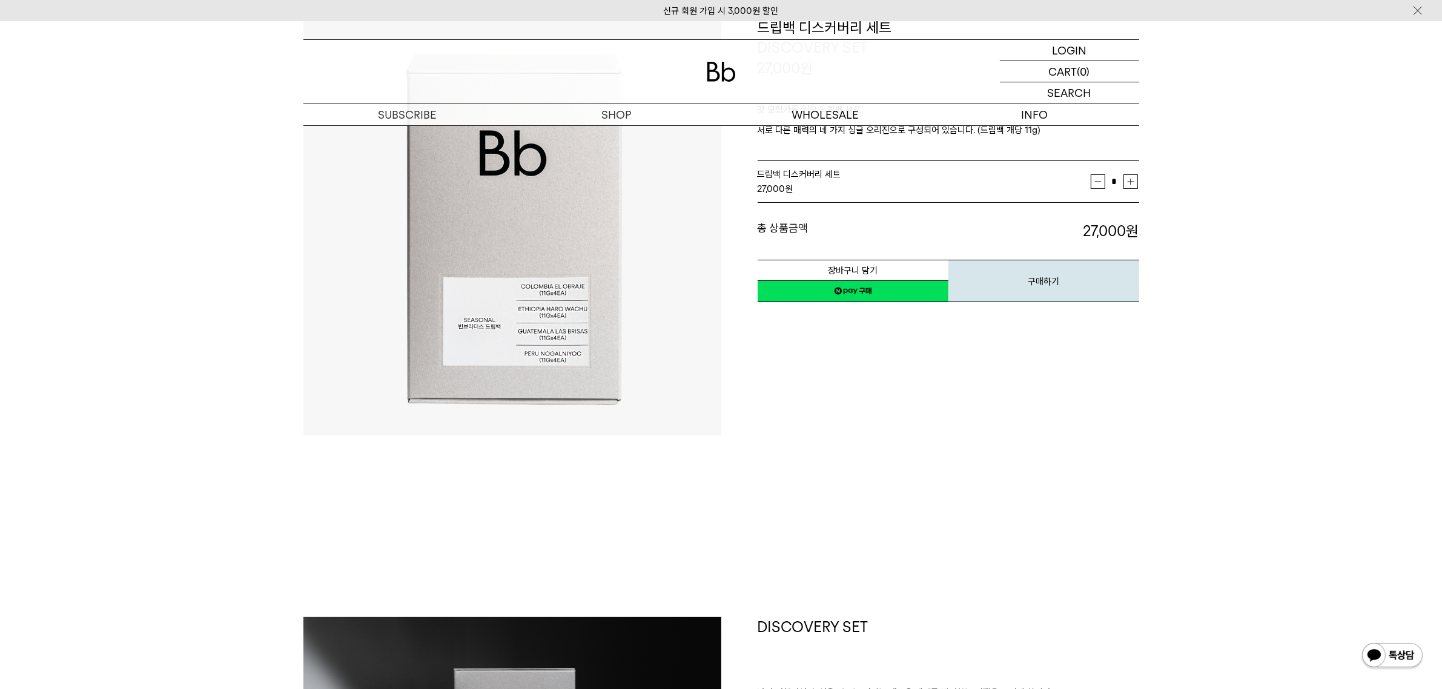
scroll to position [0, 0]
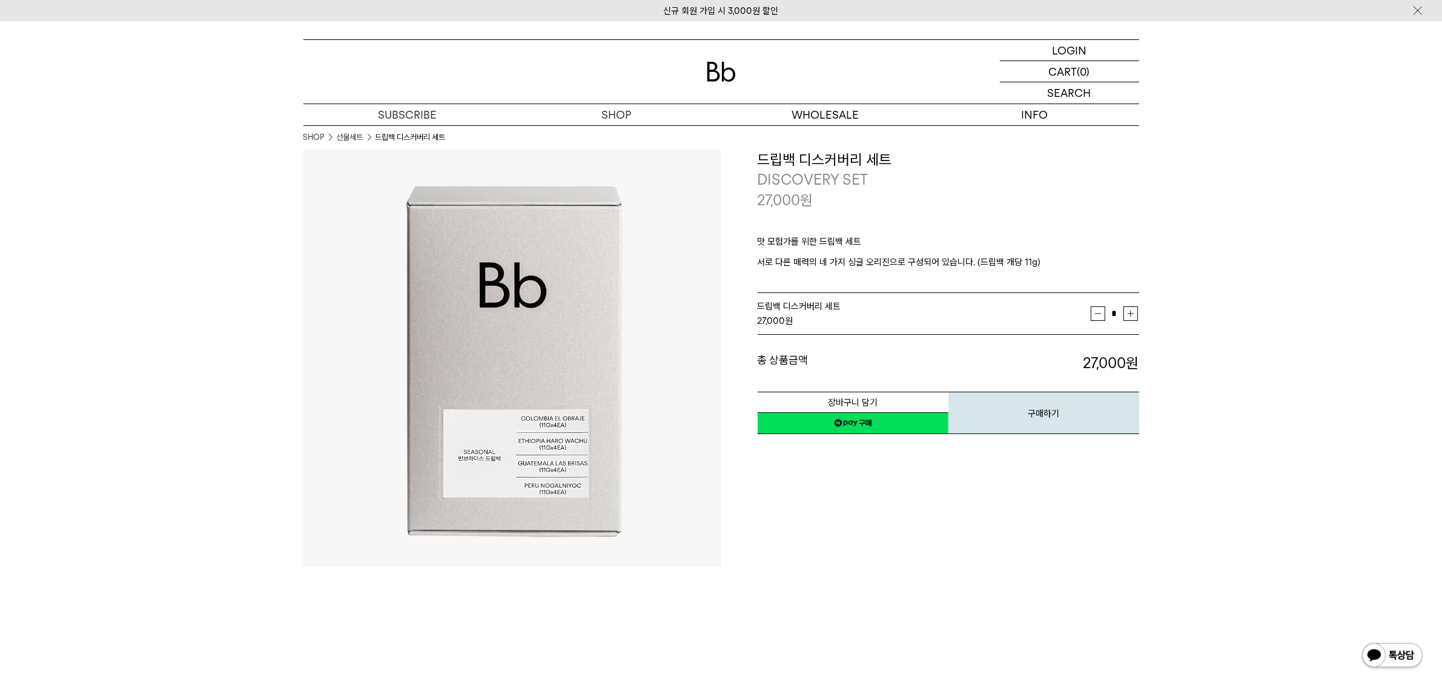
drag, startPoint x: 540, startPoint y: 383, endPoint x: 877, endPoint y: 485, distance: 352.4
click at [874, 483] on div "**********" at bounding box center [930, 359] width 418 height 418
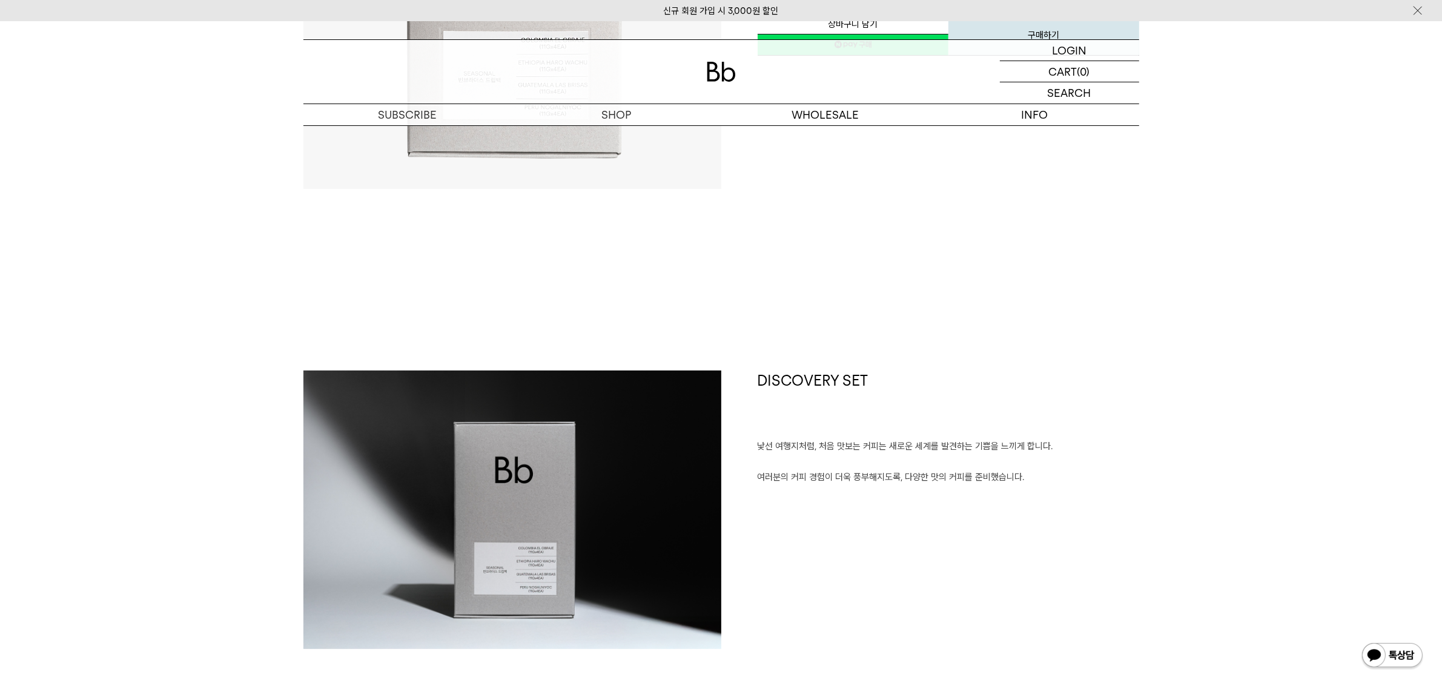
scroll to position [76, 0]
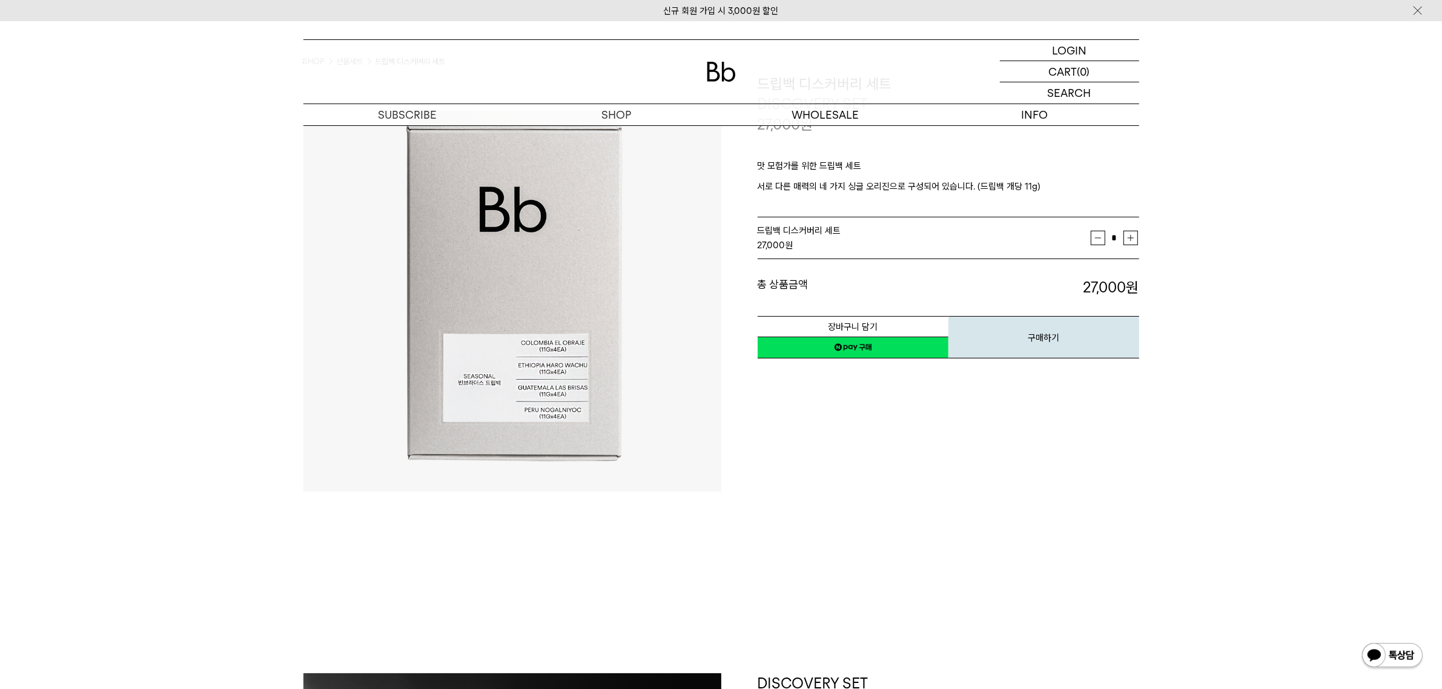
drag, startPoint x: 546, startPoint y: 330, endPoint x: 1041, endPoint y: 477, distance: 515.8
click at [1041, 477] on div "**********" at bounding box center [930, 283] width 418 height 418
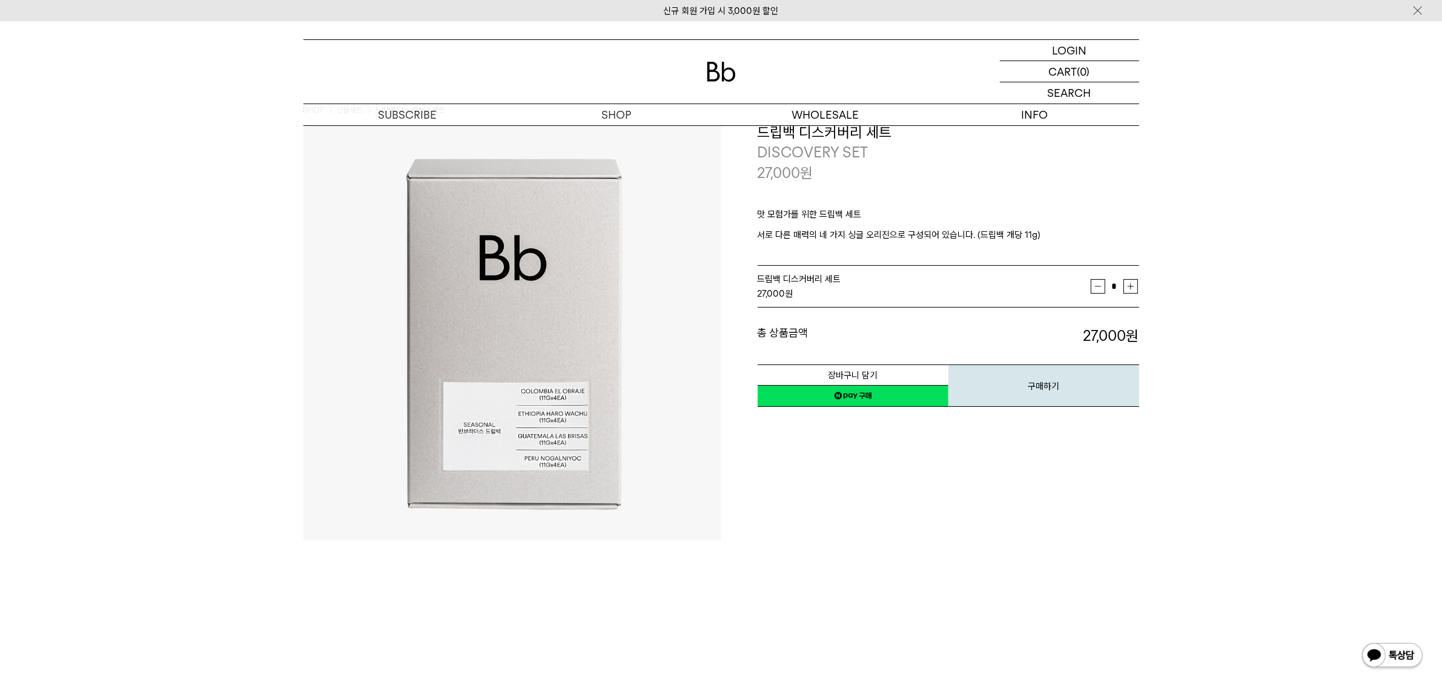
scroll to position [0, 0]
